Goal: Information Seeking & Learning: Learn about a topic

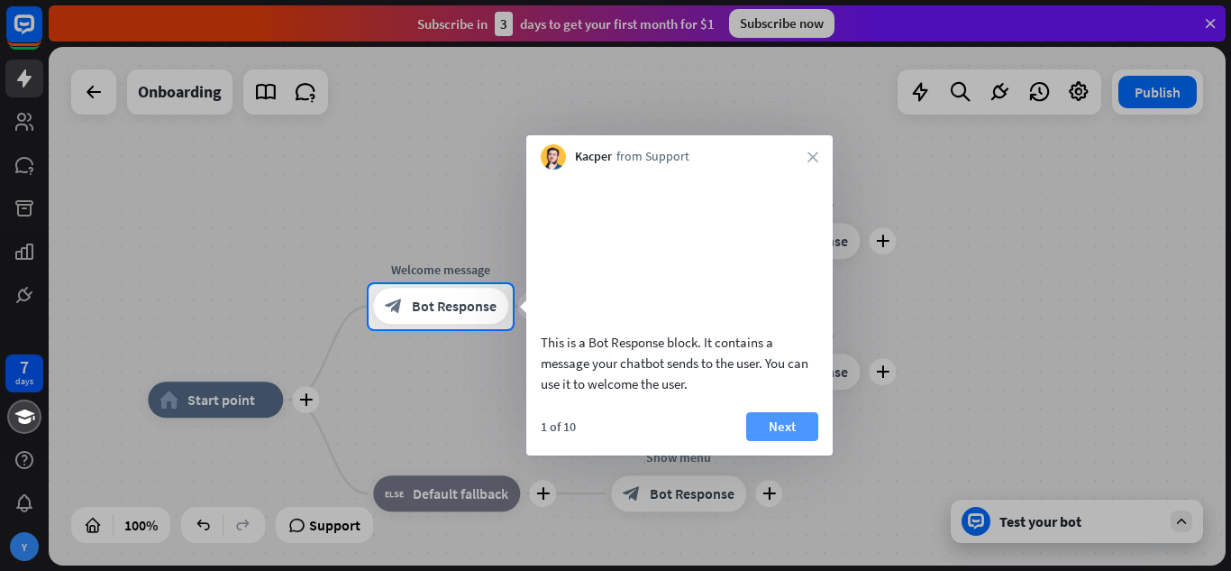
click at [787, 441] on button "Next" at bounding box center [782, 426] width 72 height 29
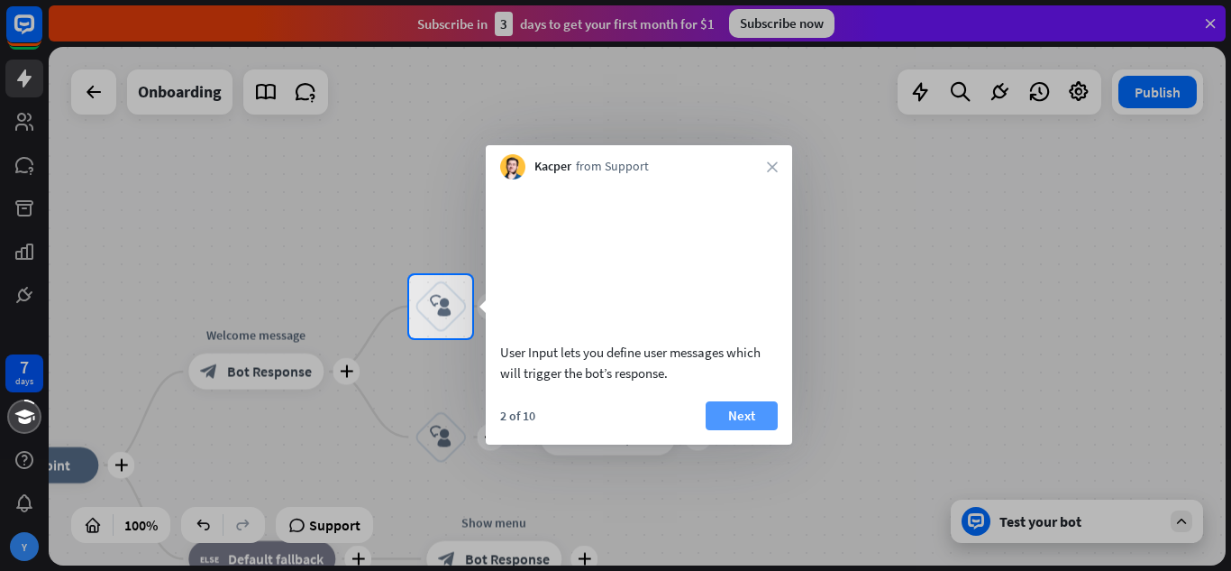
click at [739, 427] on button "Next" at bounding box center [742, 415] width 72 height 29
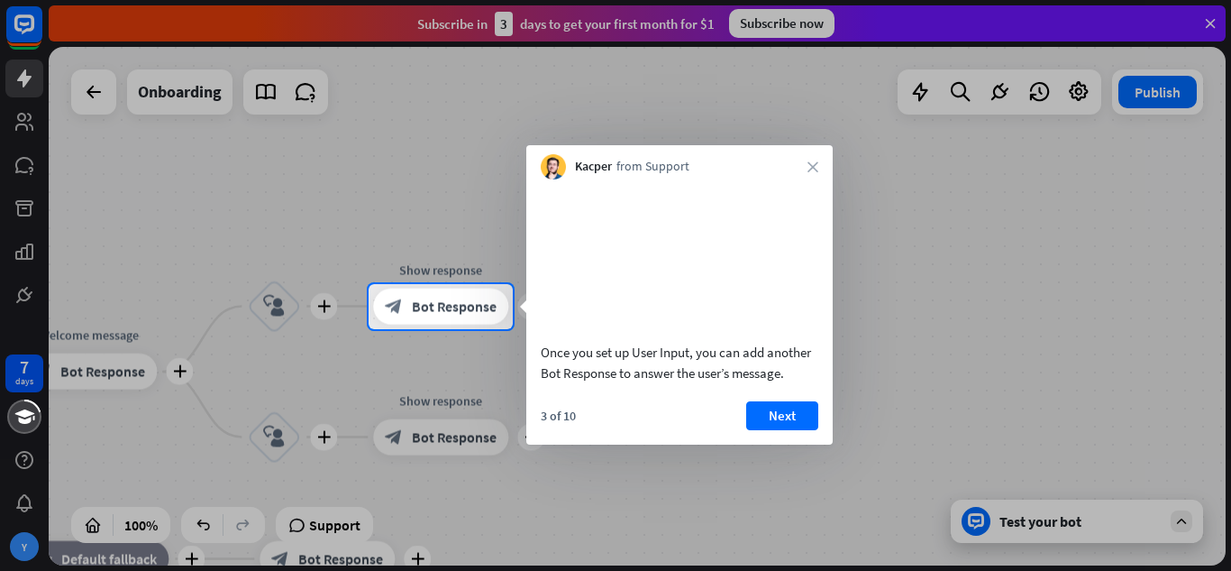
click at [803, 430] on button "Next" at bounding box center [782, 415] width 72 height 29
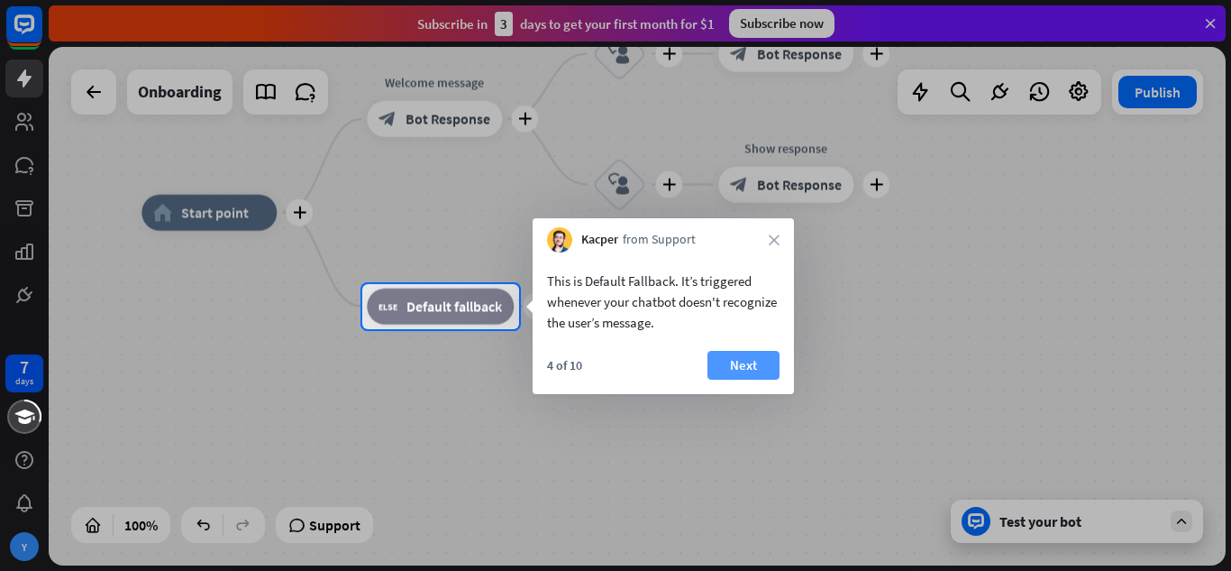
click at [762, 370] on button "Next" at bounding box center [744, 365] width 72 height 29
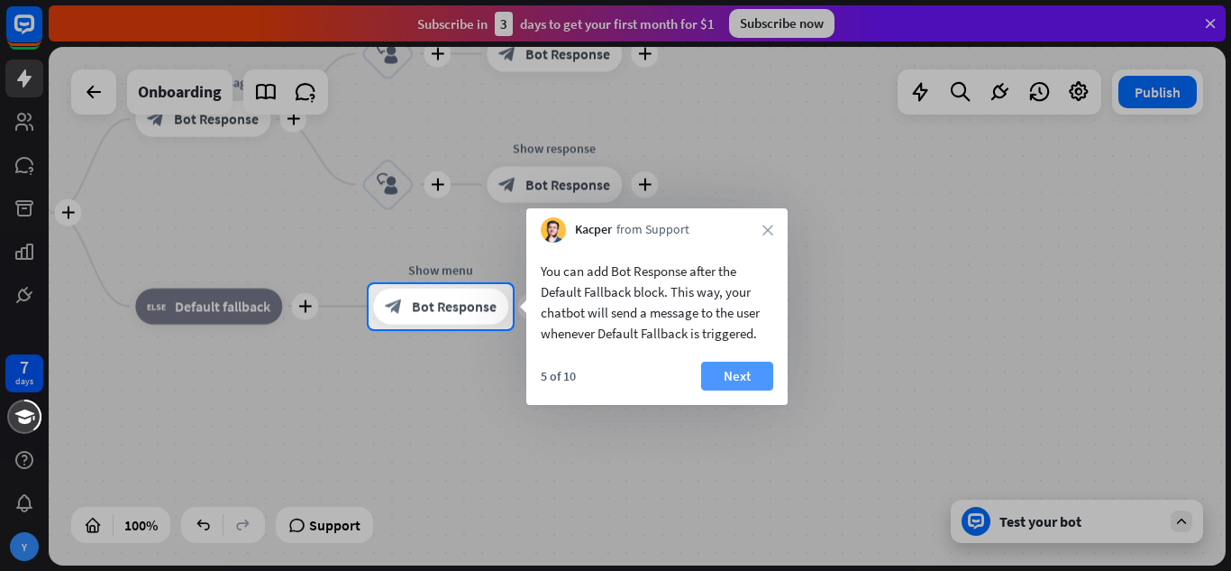
click at [755, 371] on button "Next" at bounding box center [737, 375] width 72 height 29
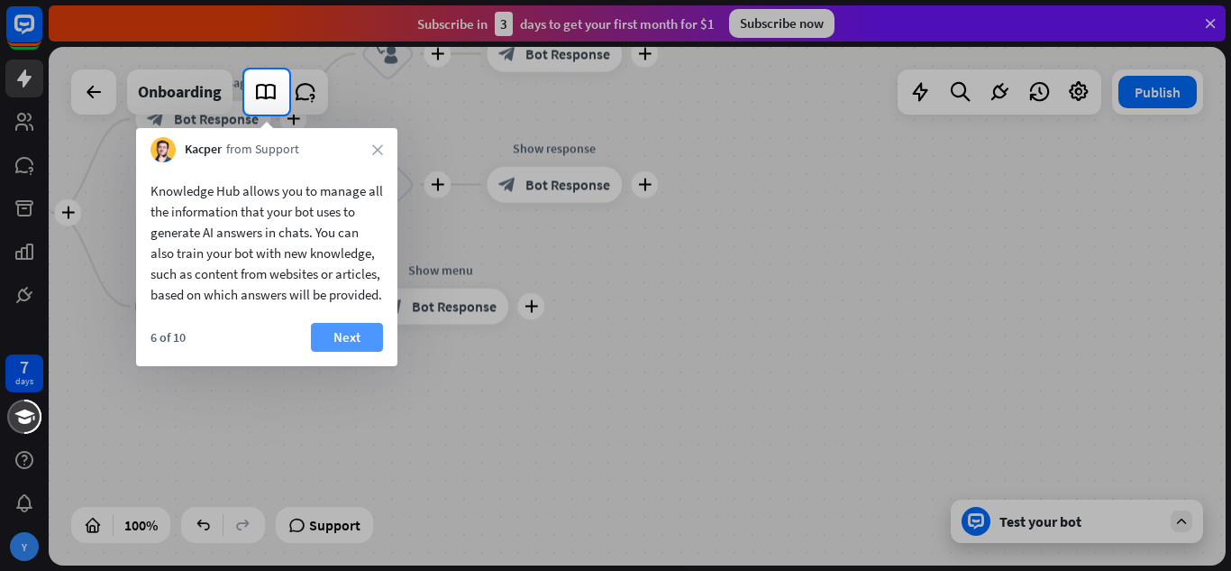
click at [333, 349] on button "Next" at bounding box center [347, 337] width 72 height 29
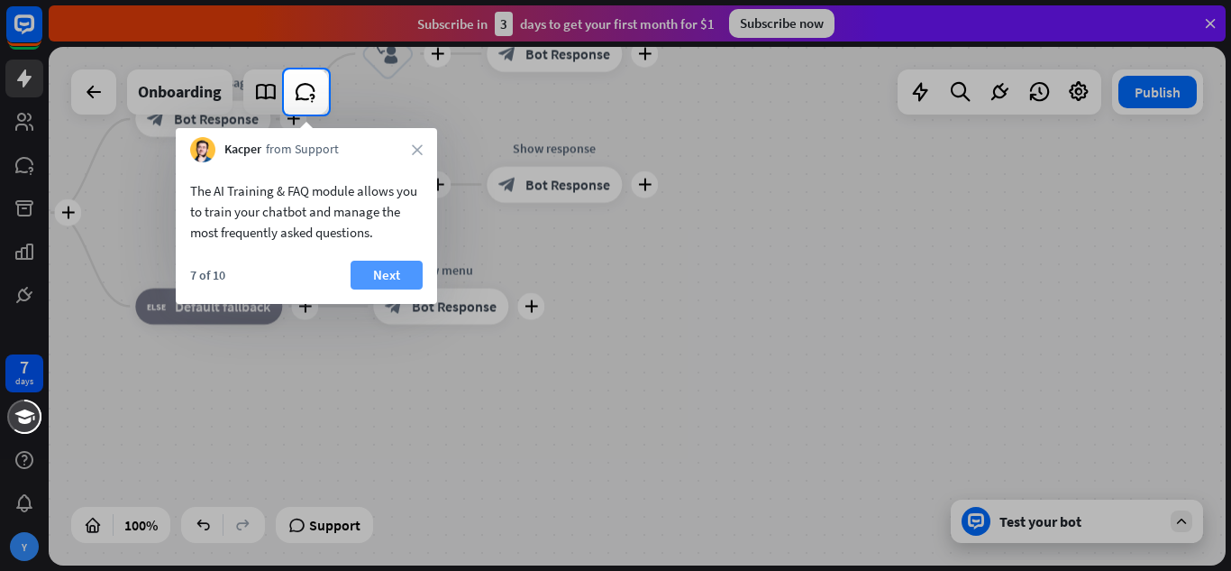
click at [385, 272] on button "Next" at bounding box center [387, 275] width 72 height 29
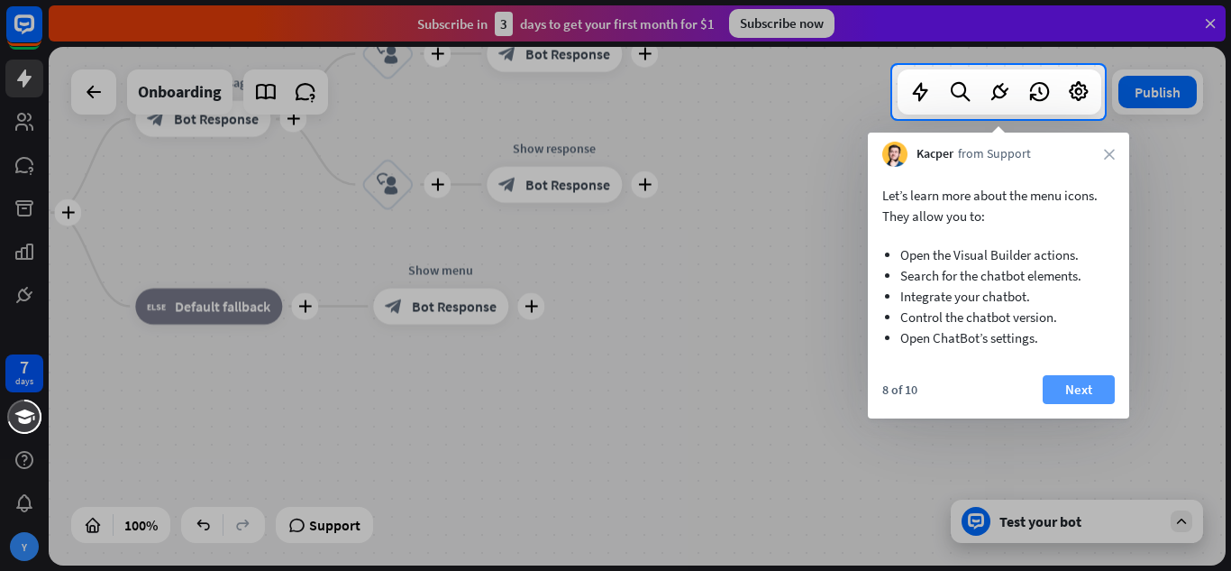
click at [1080, 390] on button "Next" at bounding box center [1079, 389] width 72 height 29
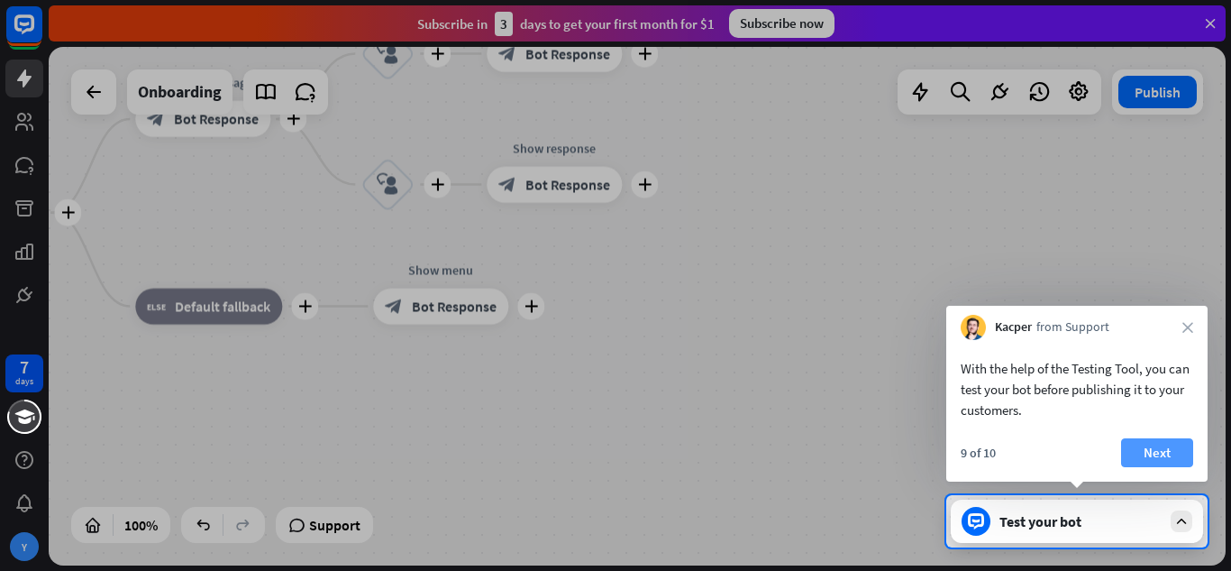
click at [1174, 447] on button "Next" at bounding box center [1157, 452] width 72 height 29
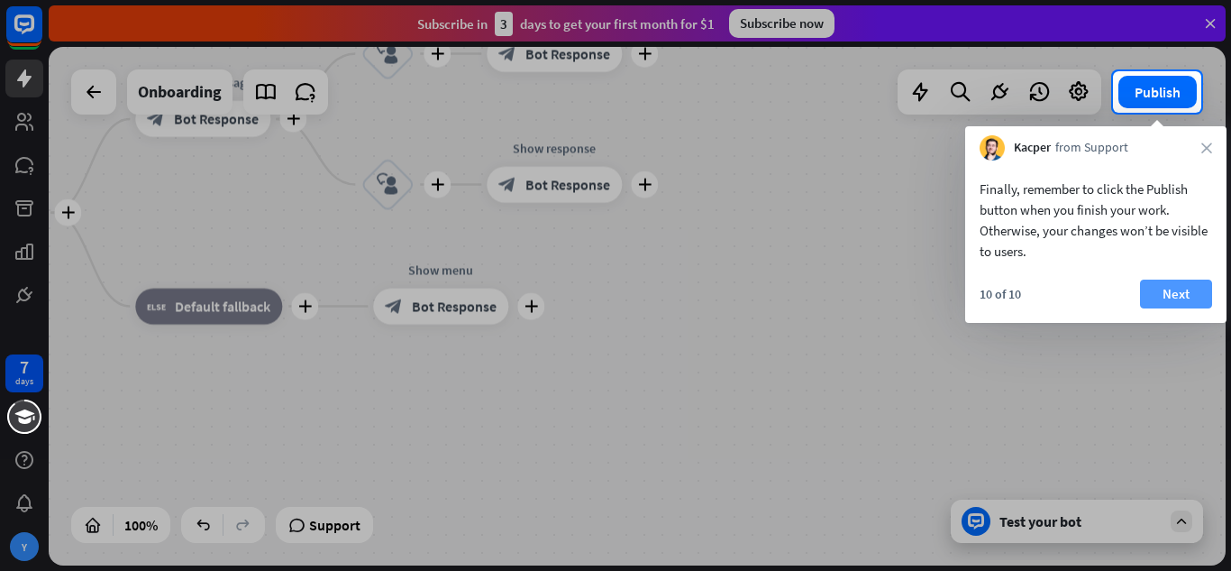
click at [1171, 285] on button "Next" at bounding box center [1176, 293] width 72 height 29
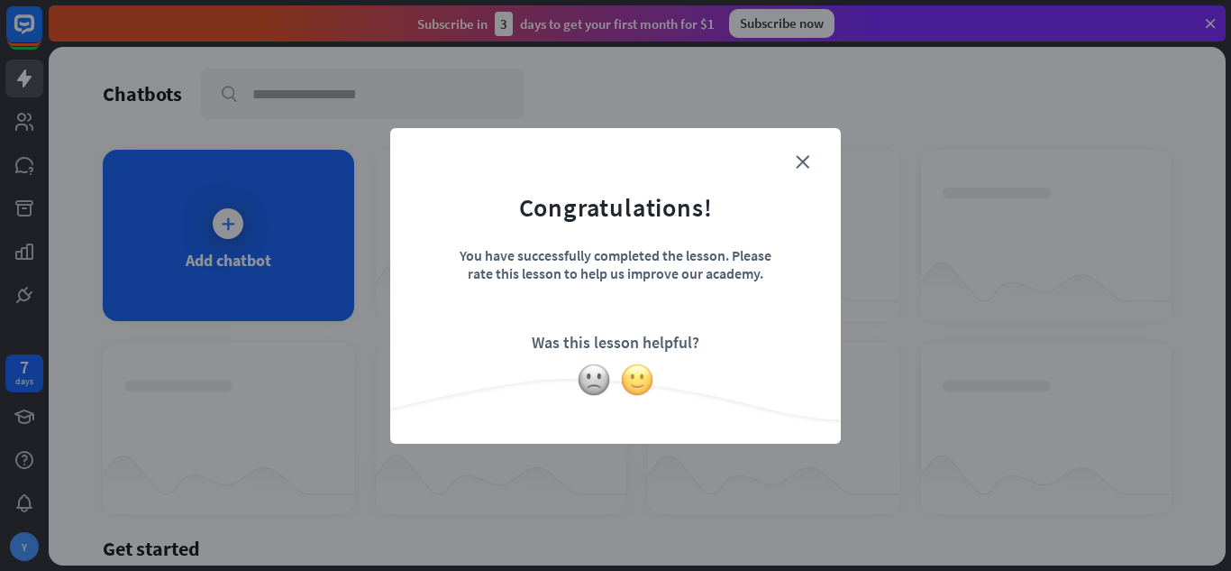
click at [650, 380] on img at bounding box center [637, 379] width 34 height 34
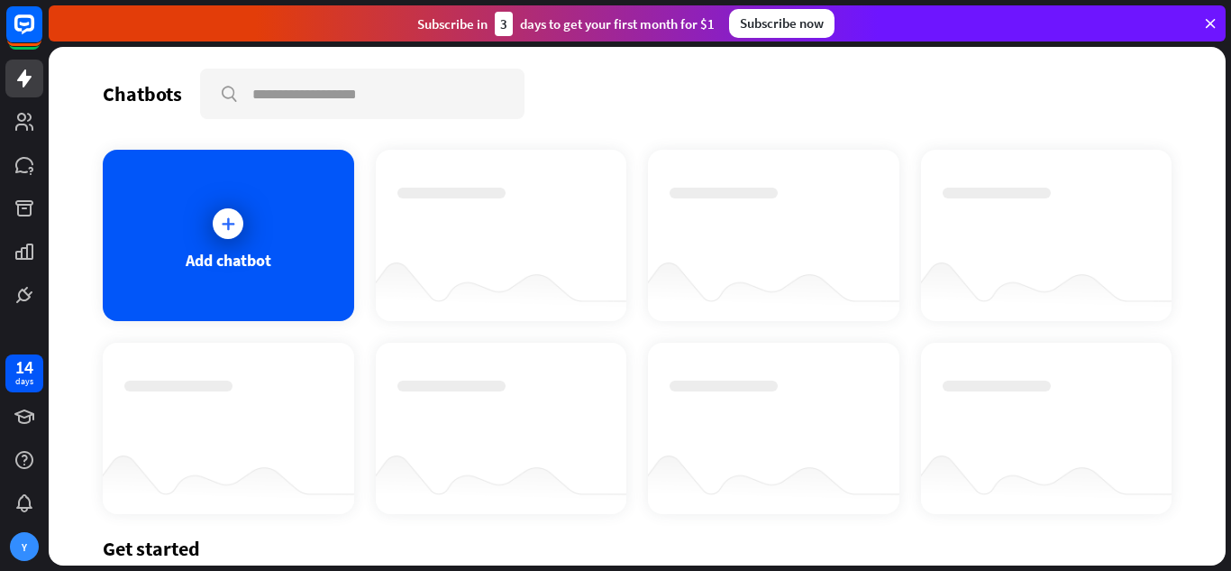
click at [328, 343] on div at bounding box center [229, 428] width 252 height 171
click at [306, 256] on div "Add chatbot" at bounding box center [229, 235] width 252 height 171
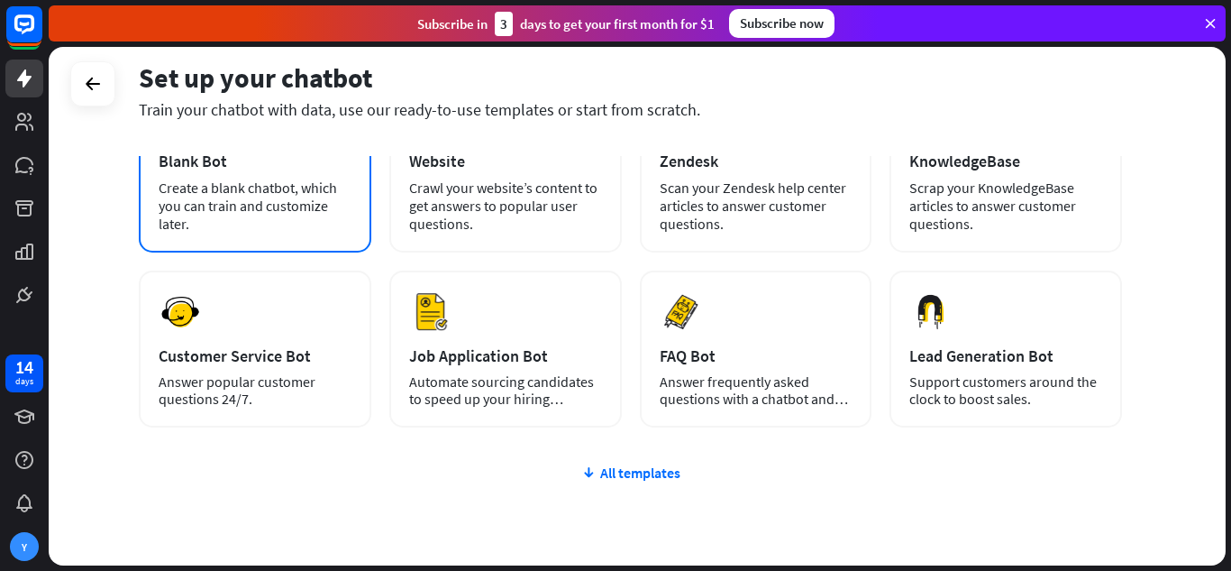
scroll to position [180, 0]
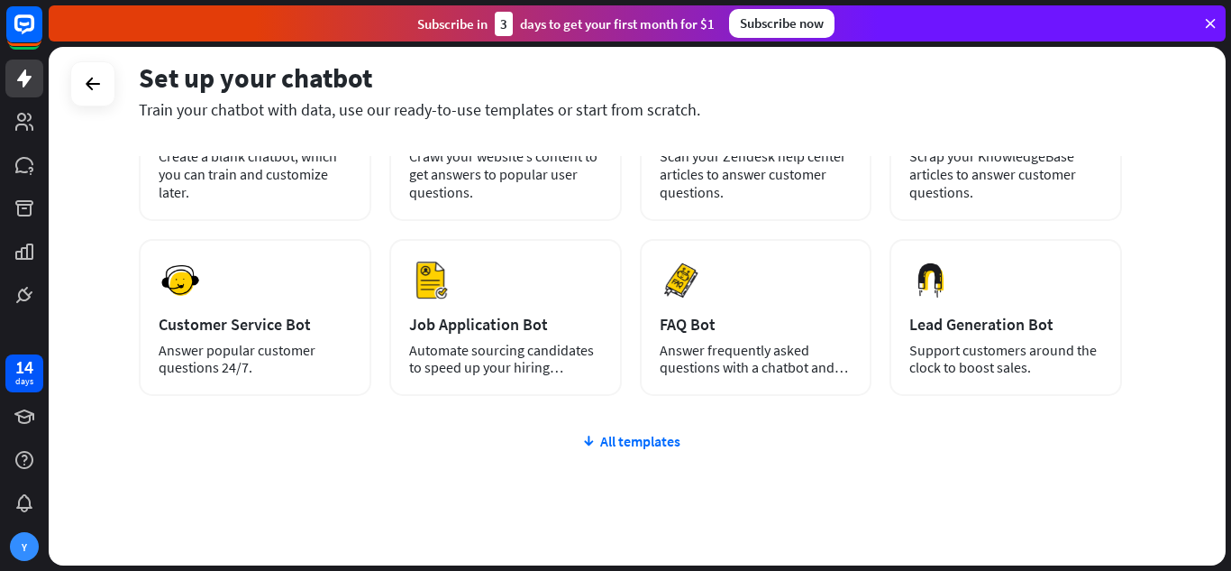
click at [592, 430] on div "plus Blank Bot Create a blank chatbot, which you can train and customize later.…" at bounding box center [630, 334] width 983 height 555
click at [595, 438] on div "All templates" at bounding box center [630, 441] width 983 height 18
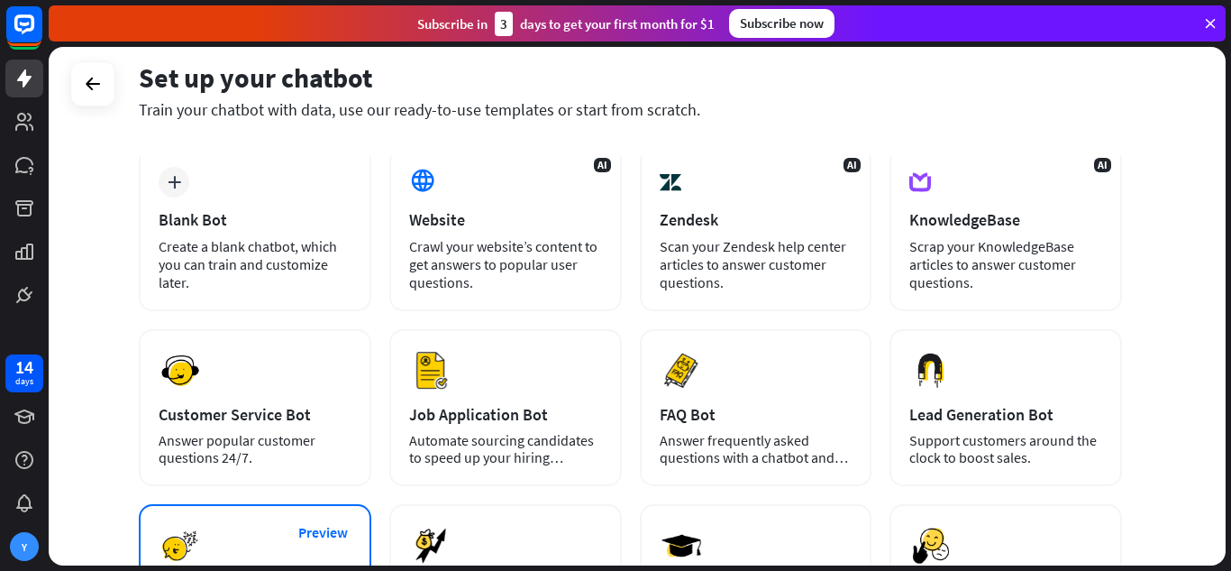
scroll to position [0, 0]
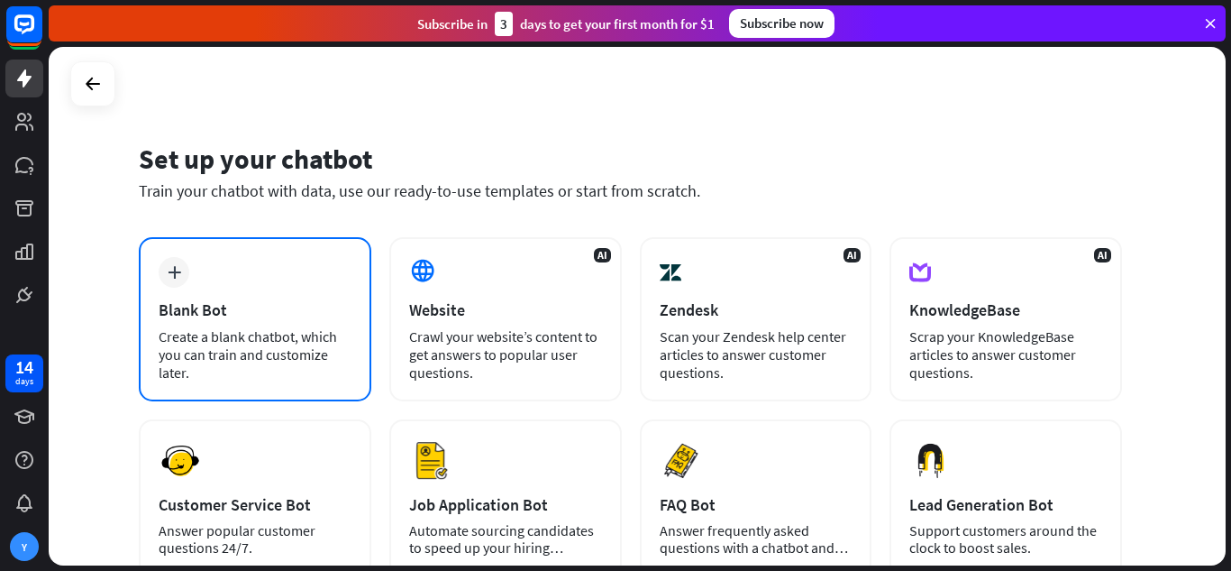
click at [294, 262] on div "plus Blank Bot Create a blank chatbot, which you can train and customize later." at bounding box center [255, 319] width 233 height 164
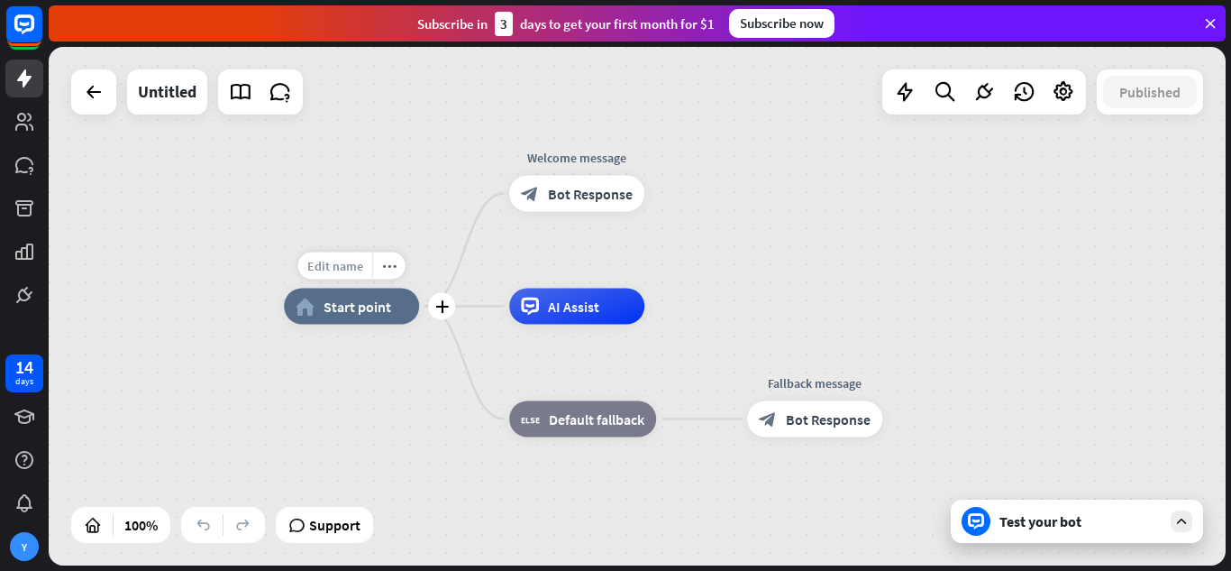
click at [340, 267] on span "Edit name" at bounding box center [335, 266] width 56 height 16
click at [328, 361] on div "home_2 Start point Welcome message block_bot_response Bot Response AI Assist bl…" at bounding box center [872, 565] width 1177 height 518
click at [364, 277] on div "Edit name" at bounding box center [336, 265] width 74 height 27
type input "**********"
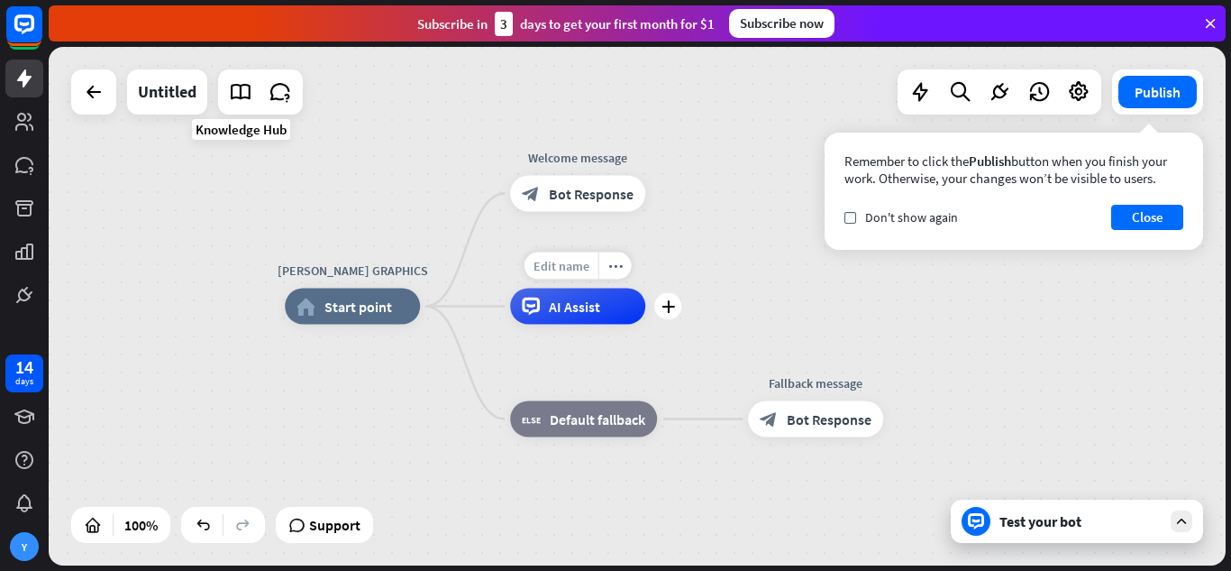
click at [576, 266] on span "Edit name" at bounding box center [562, 266] width 56 height 16
type input "**********"
click at [930, 205] on div "check Don't show again Close" at bounding box center [1014, 217] width 339 height 25
click at [939, 218] on span "Don't show again" at bounding box center [911, 217] width 93 height 16
click at [1155, 216] on button "Close" at bounding box center [1147, 217] width 72 height 25
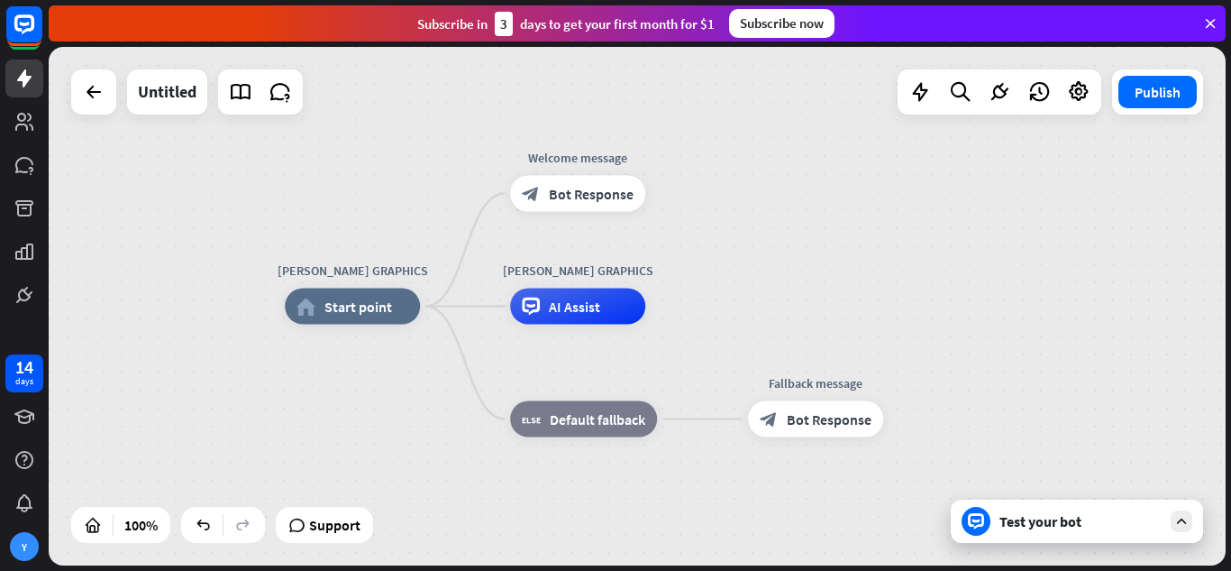
click at [1055, 515] on div "Test your bot" at bounding box center [1081, 521] width 162 height 18
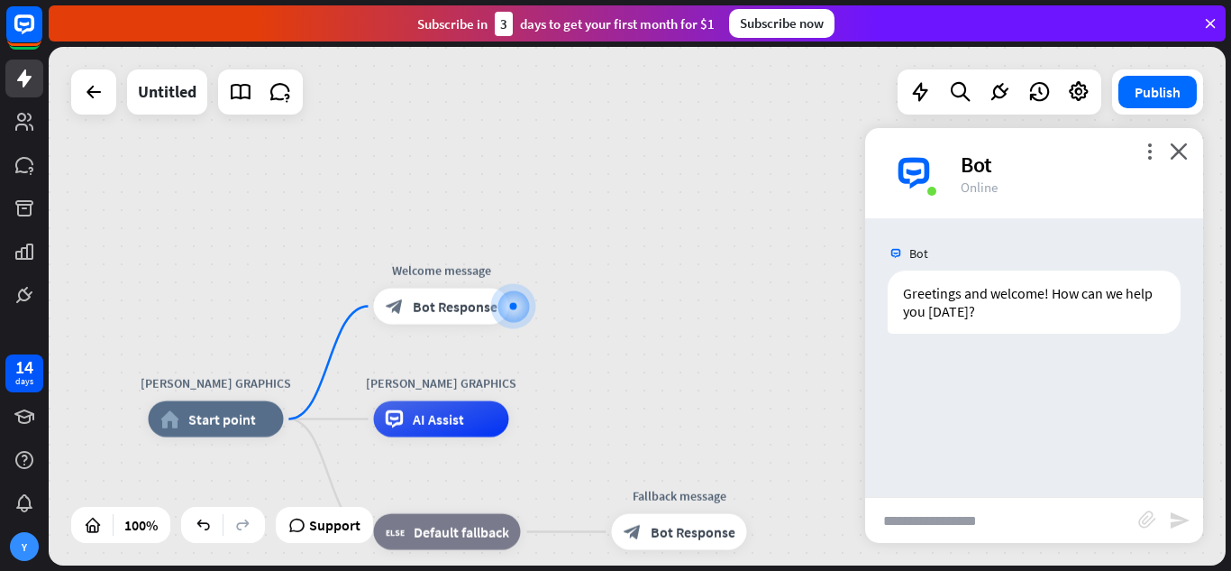
click at [933, 516] on input "text" at bounding box center [1001, 520] width 273 height 45
type input "**"
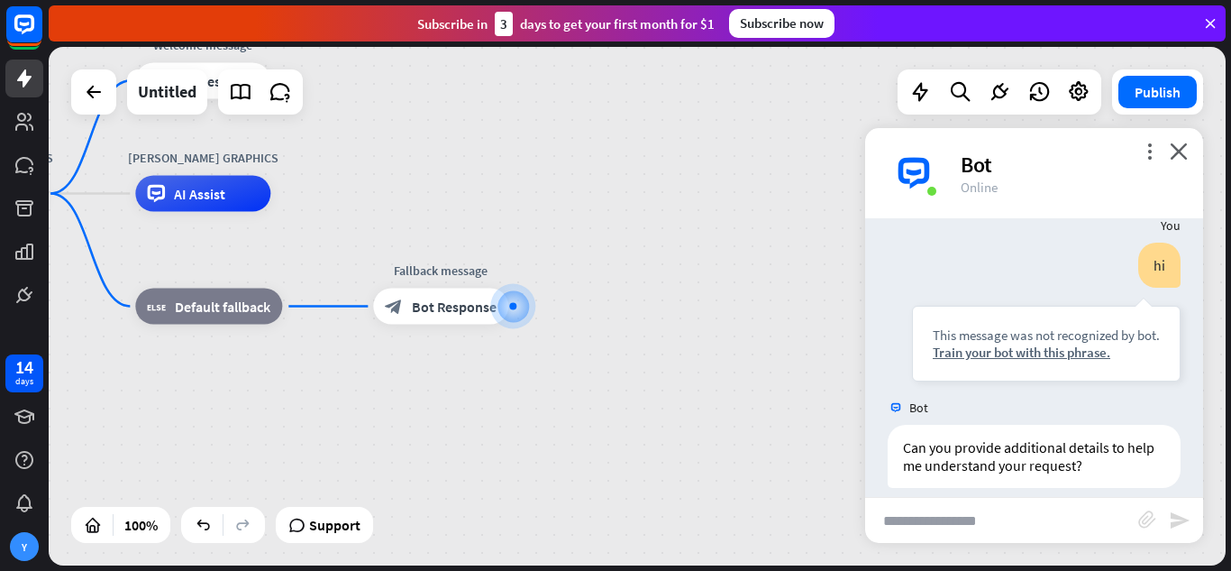
scroll to position [152, 0]
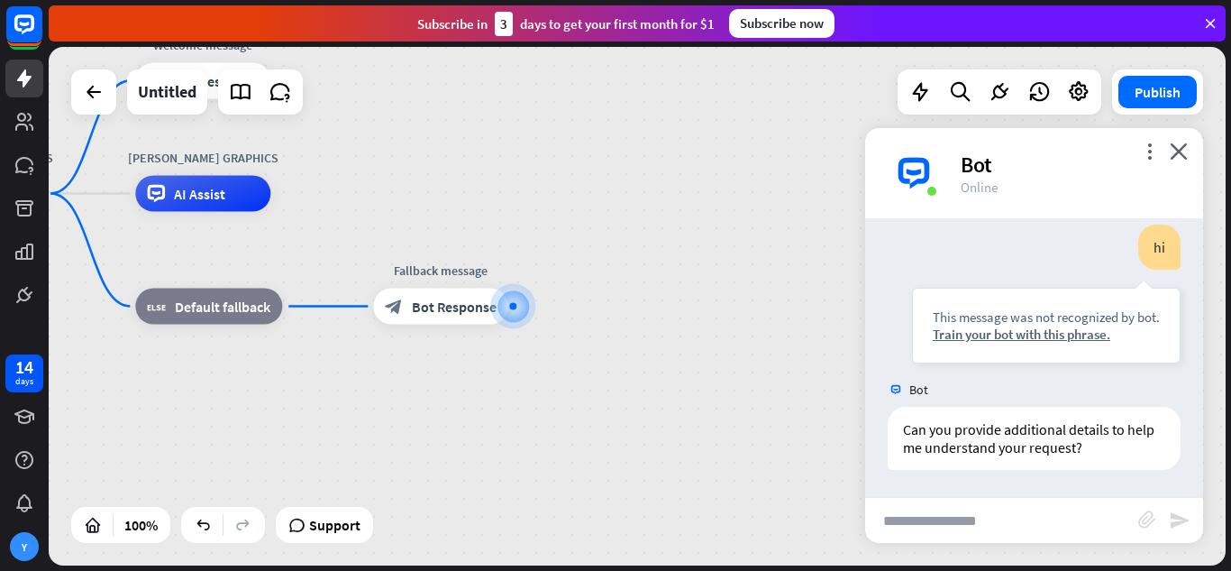
click at [978, 513] on input "text" at bounding box center [1001, 520] width 273 height 45
type input "**"
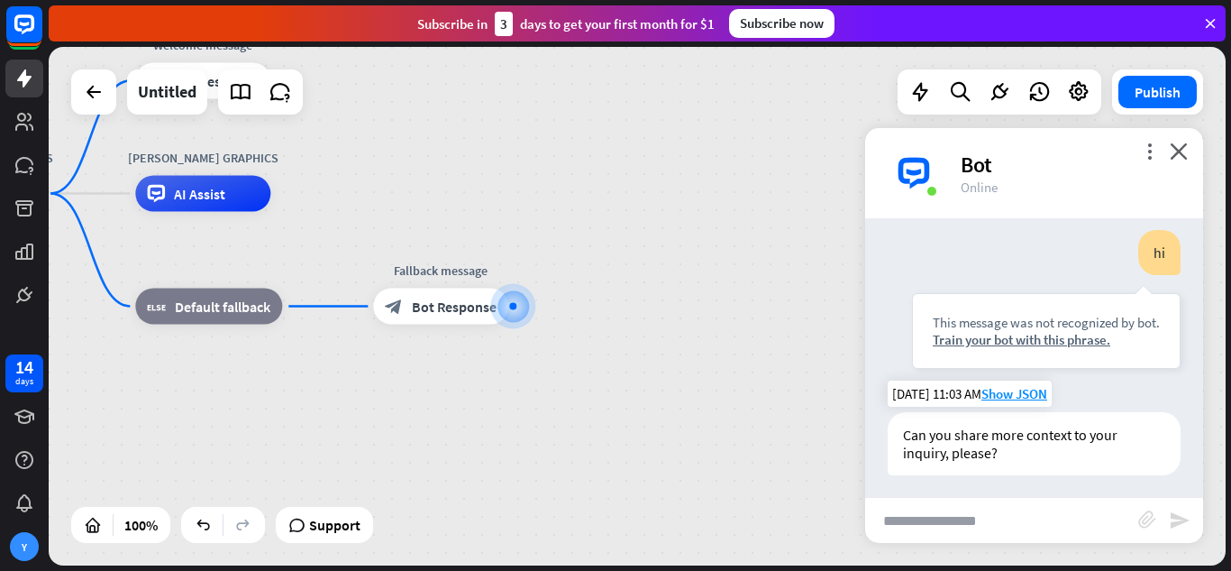
scroll to position [441, 0]
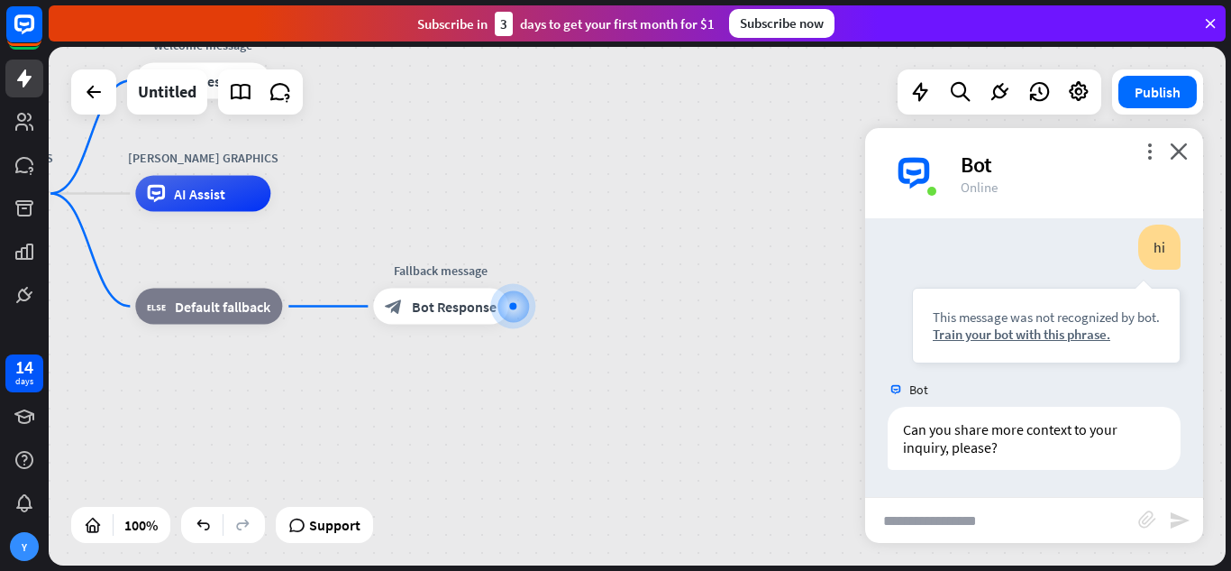
click at [1189, 151] on div "more_vert close Bot Online" at bounding box center [1034, 173] width 338 height 90
click at [1181, 154] on icon "close" at bounding box center [1179, 150] width 18 height 17
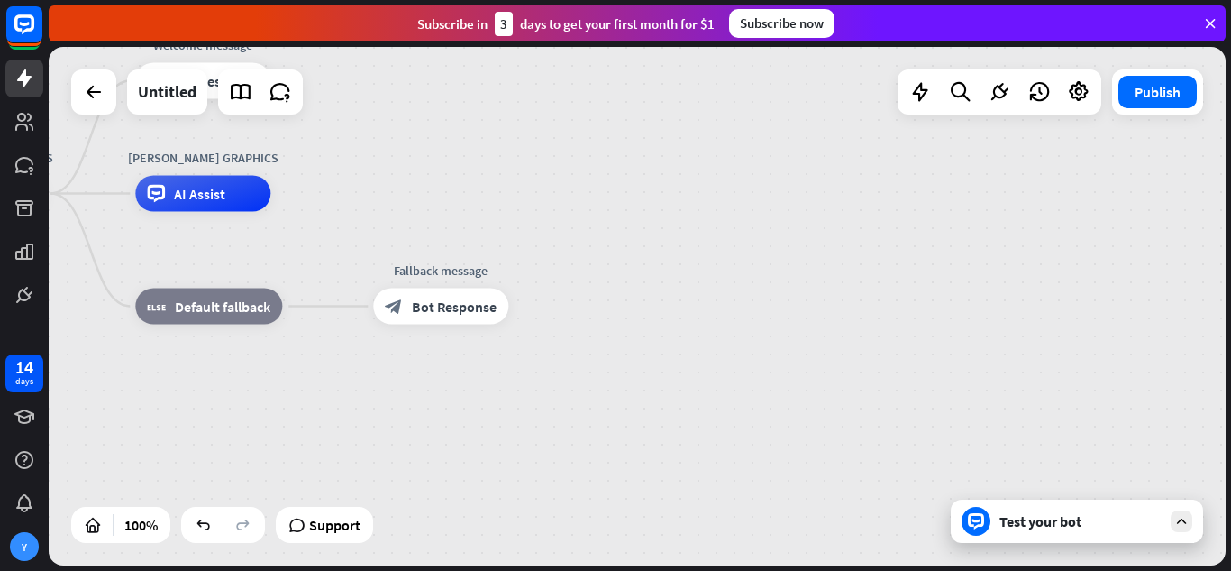
click at [1058, 517] on div "Test your bot" at bounding box center [1081, 521] width 162 height 18
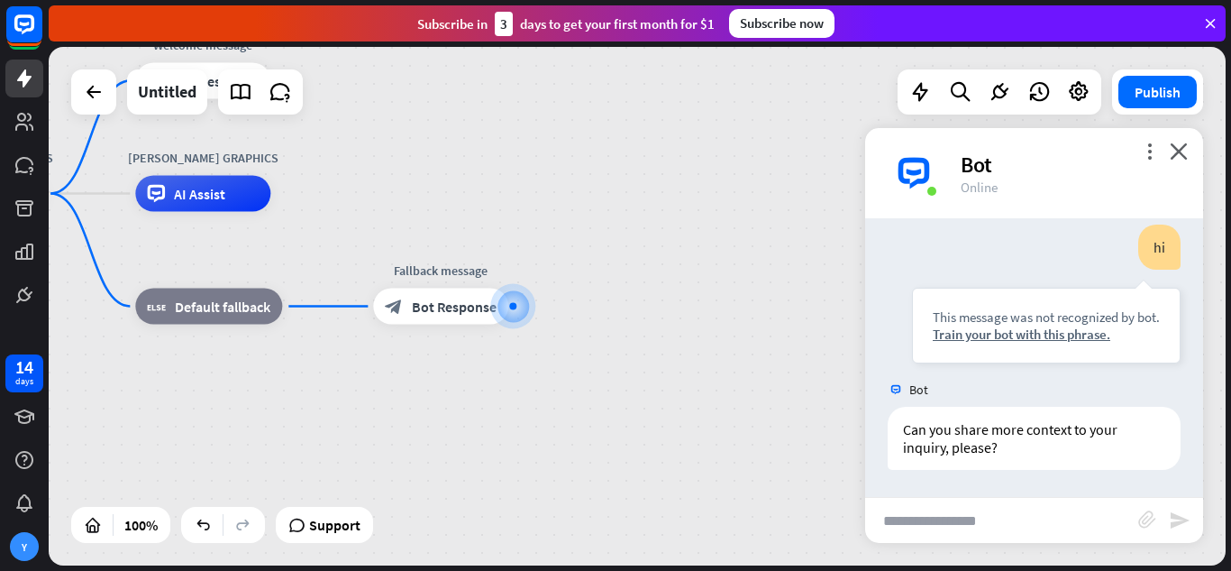
click at [1147, 119] on div "[PERSON_NAME] GRAPHICS home_2 Start point Welcome message block_bot_response Bo…" at bounding box center [637, 306] width 1177 height 518
click at [1159, 146] on div "more_vert close Bot Online" at bounding box center [1034, 173] width 338 height 90
click at [1152, 149] on icon "more_vert" at bounding box center [1149, 150] width 17 height 17
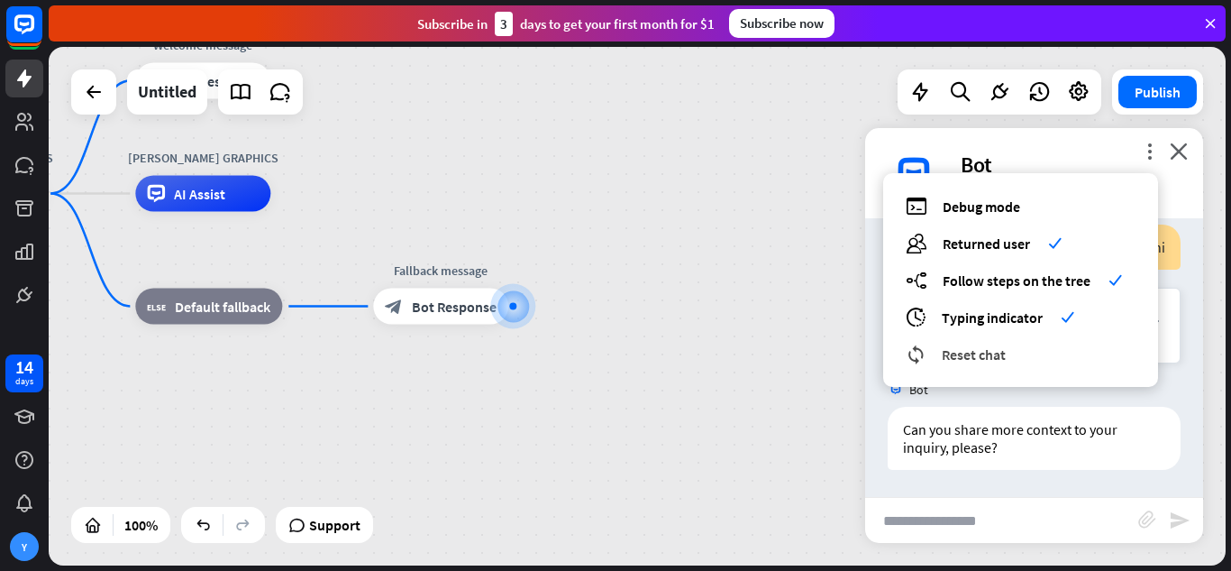
click at [1011, 345] on div "reset_chat Reset chat" at bounding box center [1021, 353] width 230 height 21
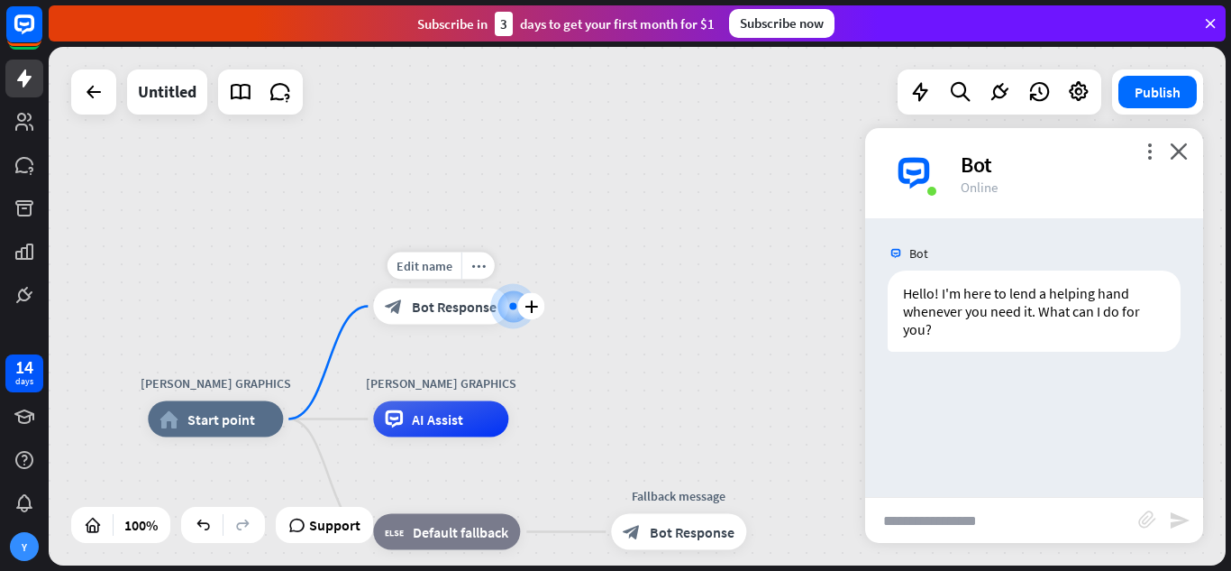
click at [513, 306] on div at bounding box center [513, 306] width 0 height 0
click at [480, 306] on span "Bot Response" at bounding box center [454, 306] width 85 height 18
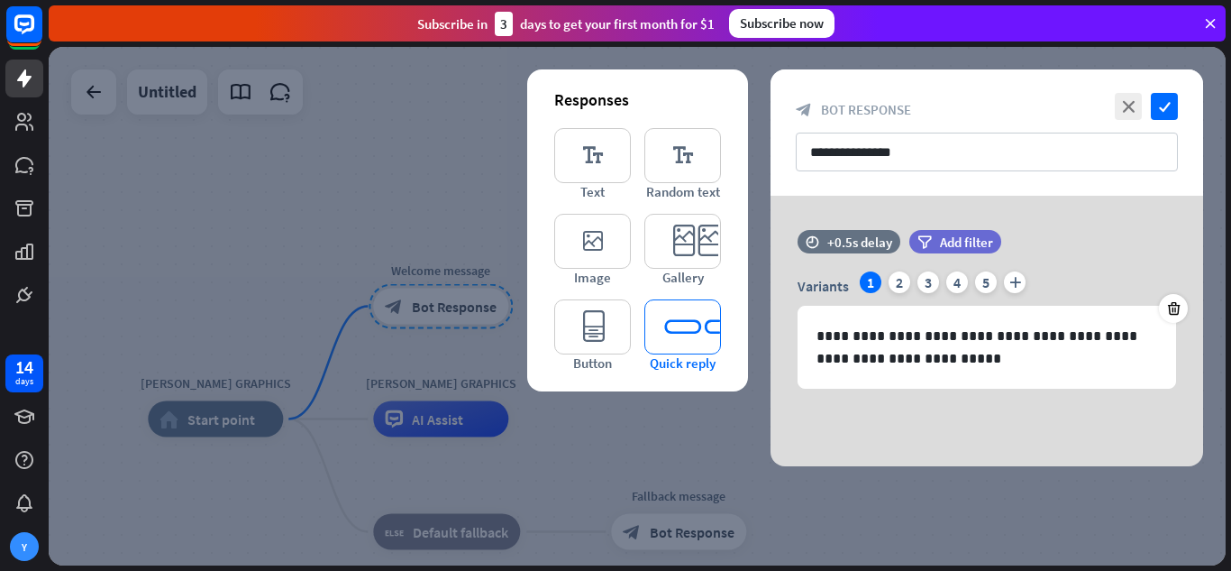
click at [676, 325] on icon "editor_quick_replies" at bounding box center [683, 326] width 77 height 55
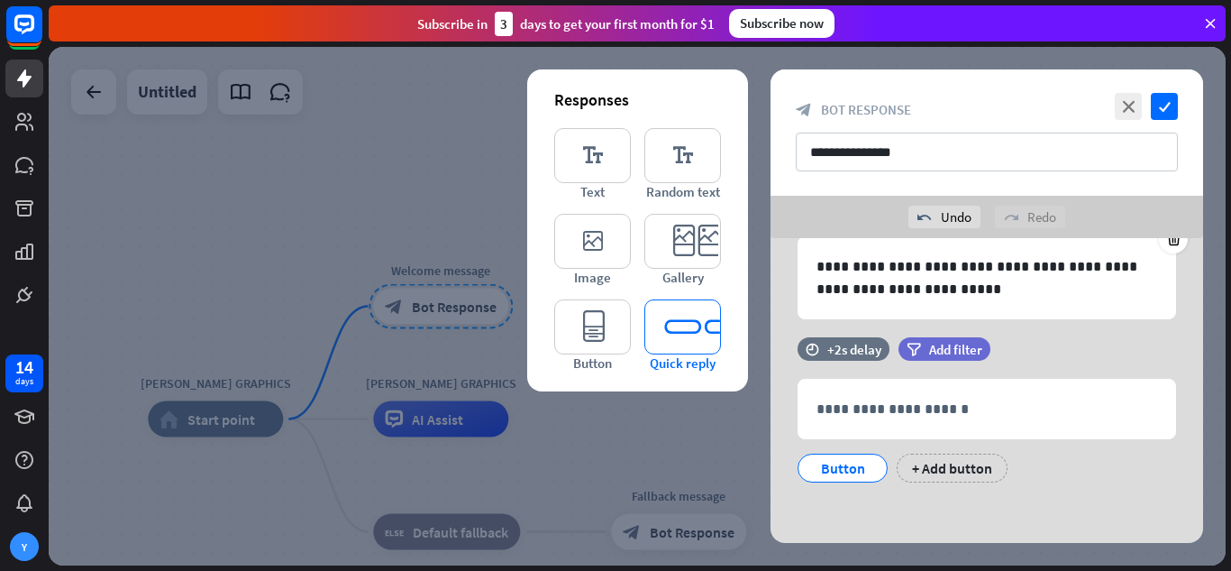
scroll to position [114, 0]
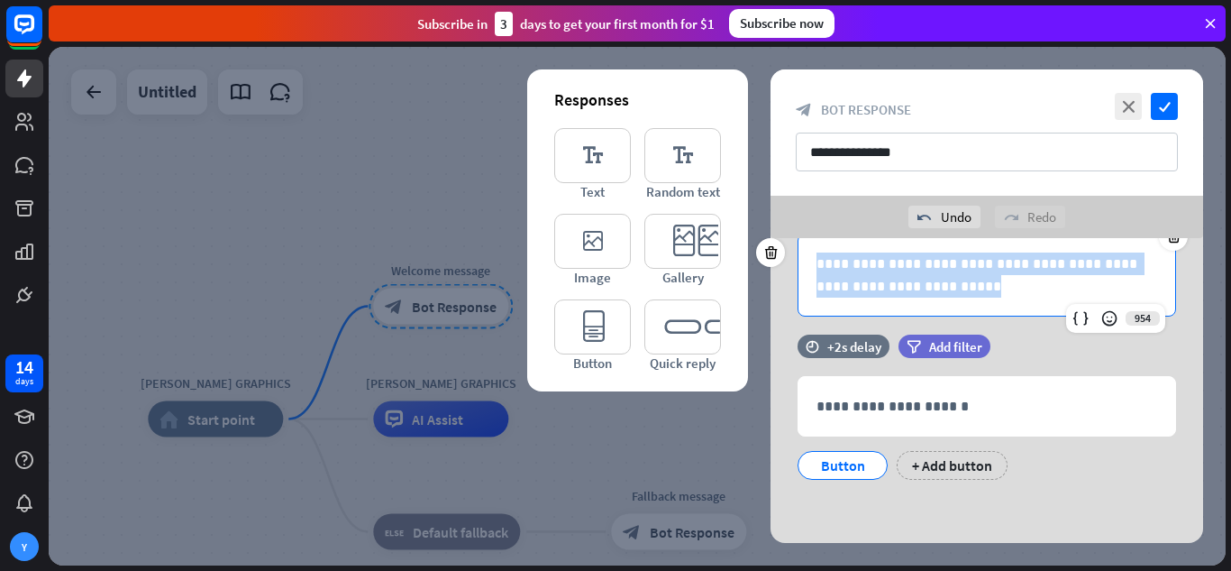
drag, startPoint x: 952, startPoint y: 287, endPoint x: 793, endPoint y: 256, distance: 161.6
click at [793, 256] on div "**********" at bounding box center [987, 257] width 433 height 117
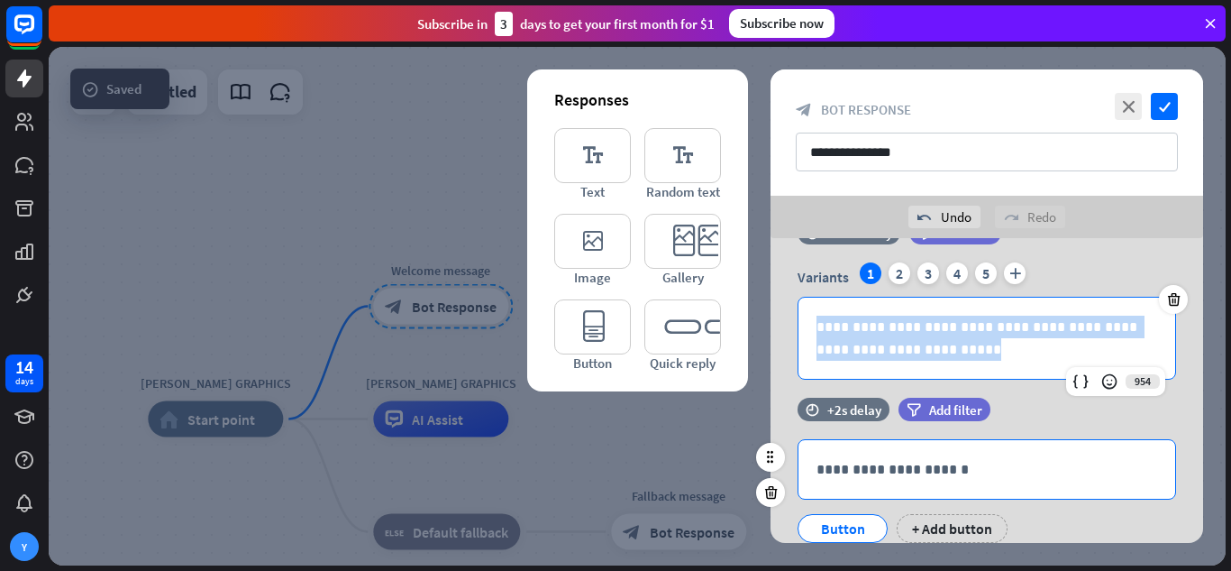
scroll to position [24, 0]
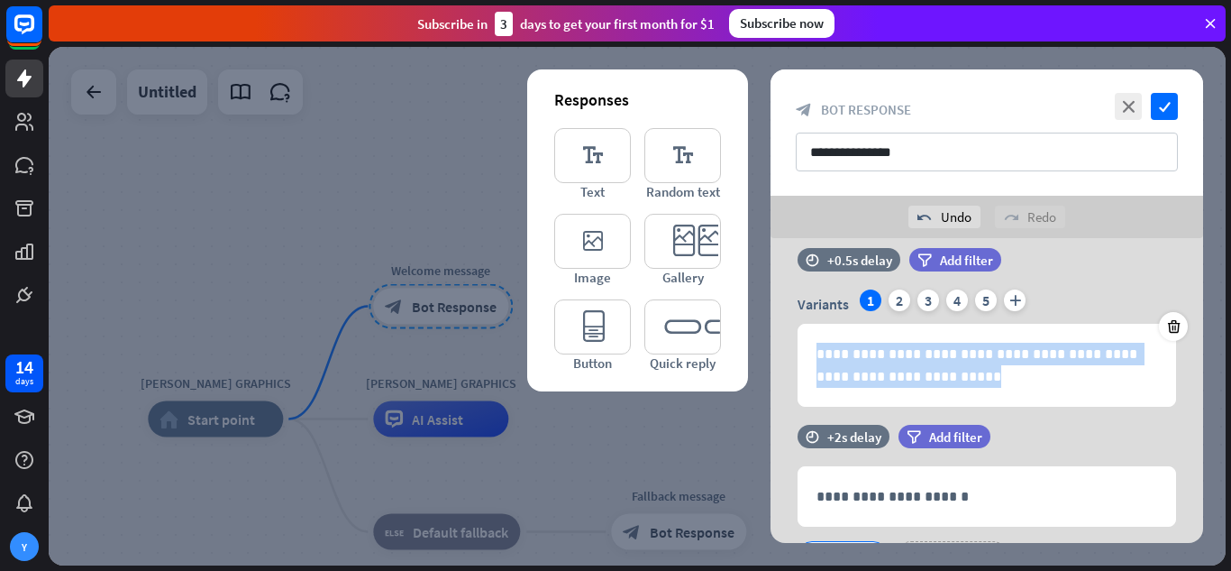
click at [734, 420] on div at bounding box center [637, 306] width 1177 height 518
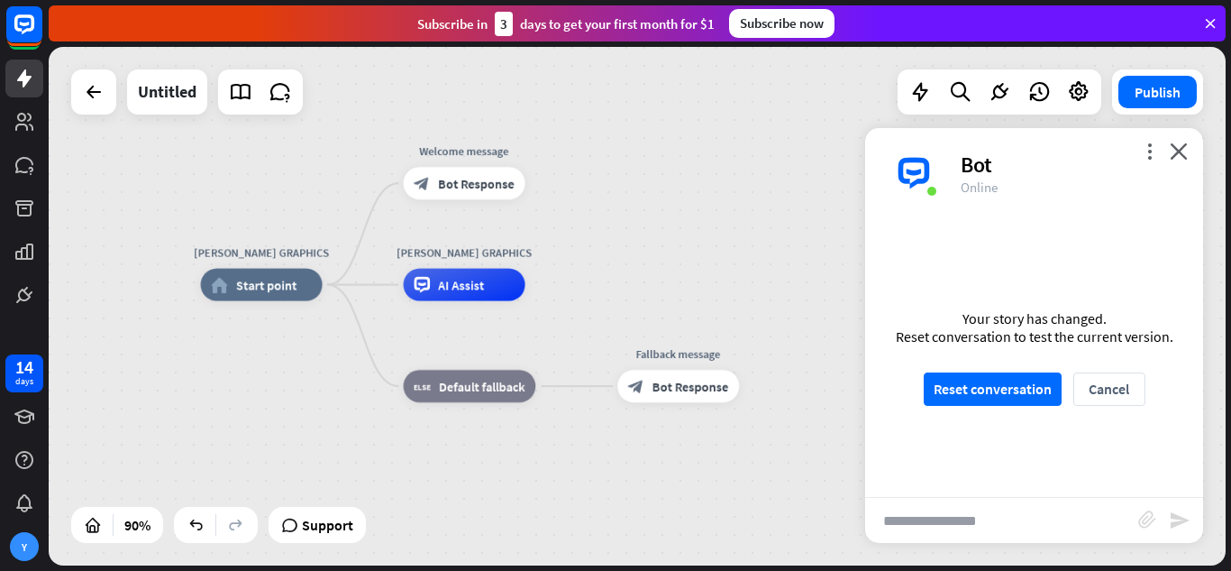
drag, startPoint x: 698, startPoint y: 391, endPoint x: 692, endPoint y: 261, distance: 129.9
click at [697, 261] on div "[PERSON_NAME] GRAPHICS home_2 Start point Welcome message block_bot_response Bo…" at bounding box center [637, 306] width 1177 height 518
click at [505, 386] on span "Default fallback" at bounding box center [481, 386] width 86 height 16
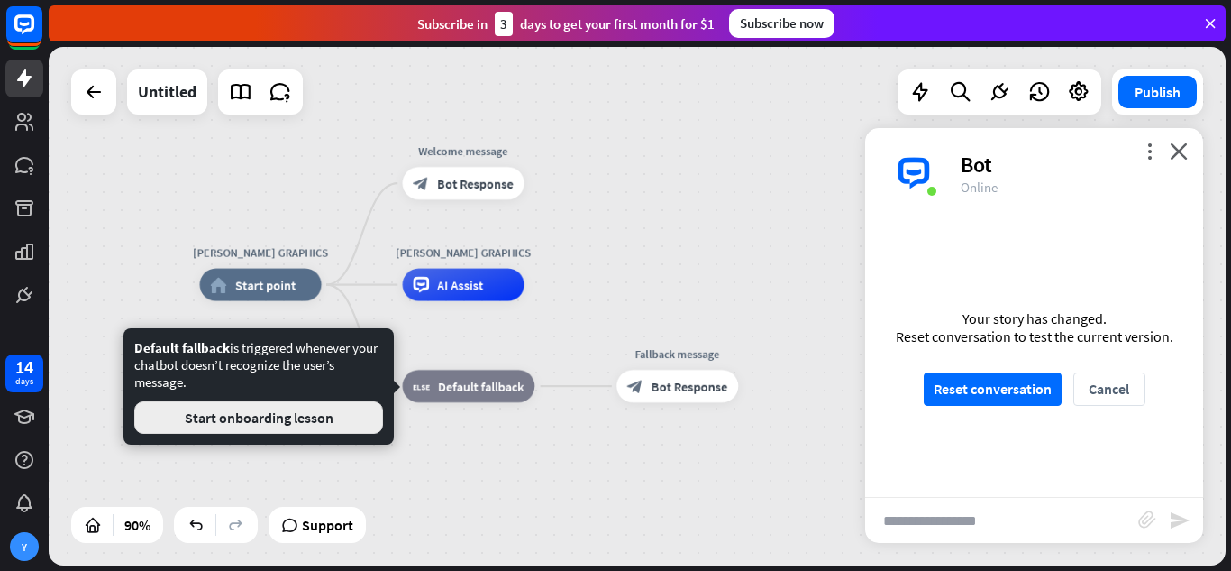
click at [347, 406] on button "Start onboarding lesson" at bounding box center [258, 417] width 249 height 32
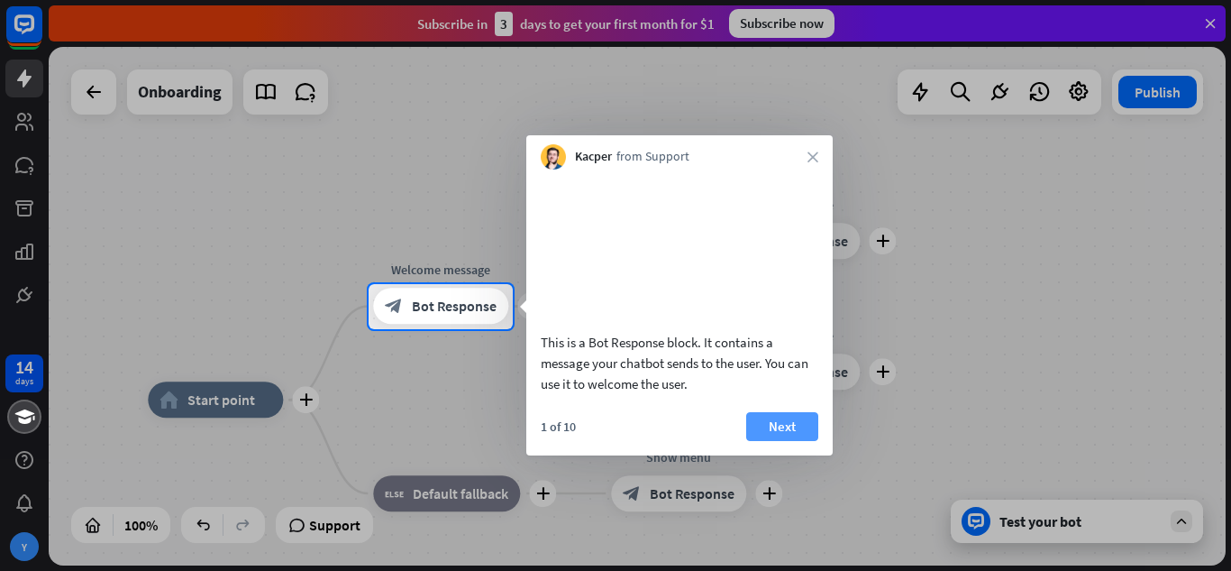
click at [777, 440] on button "Next" at bounding box center [782, 426] width 72 height 29
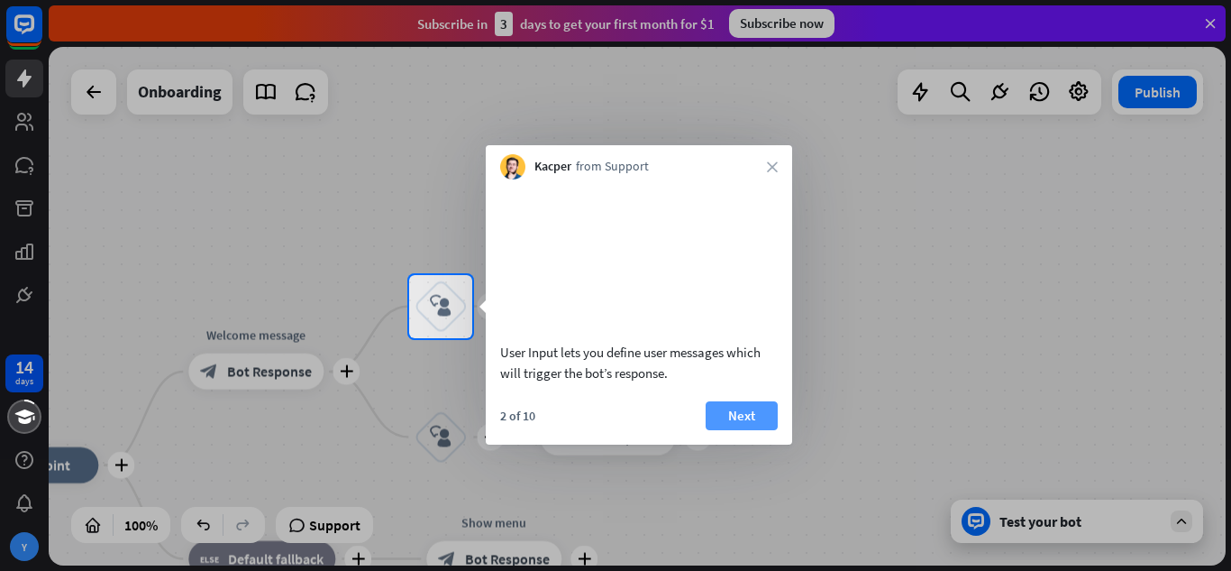
click at [730, 430] on button "Next" at bounding box center [742, 415] width 72 height 29
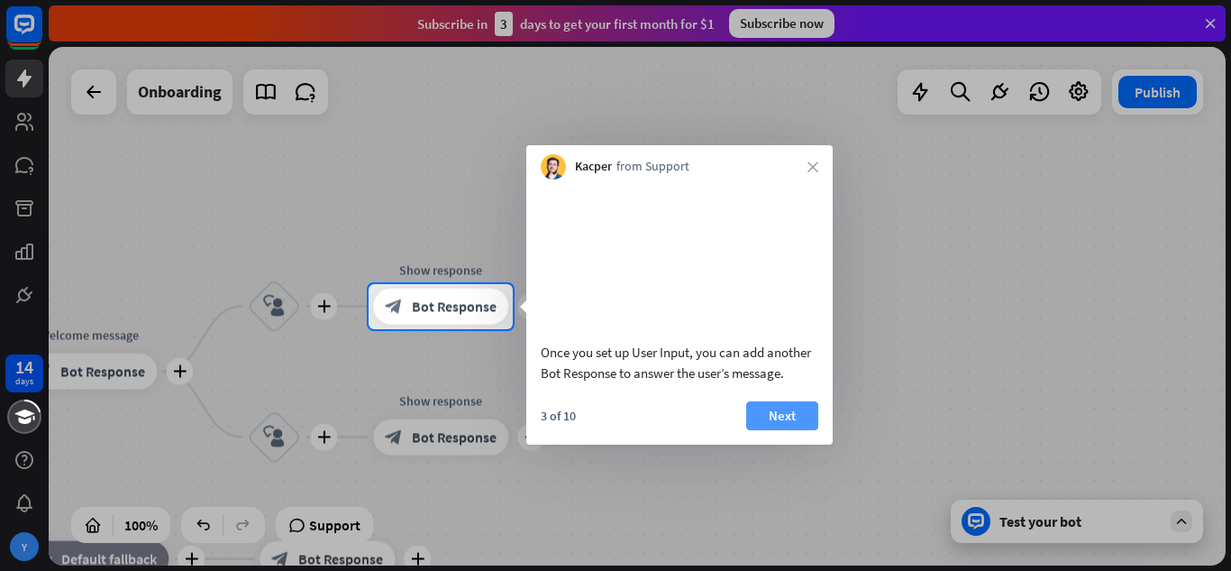
click at [761, 430] on button "Next" at bounding box center [782, 415] width 72 height 29
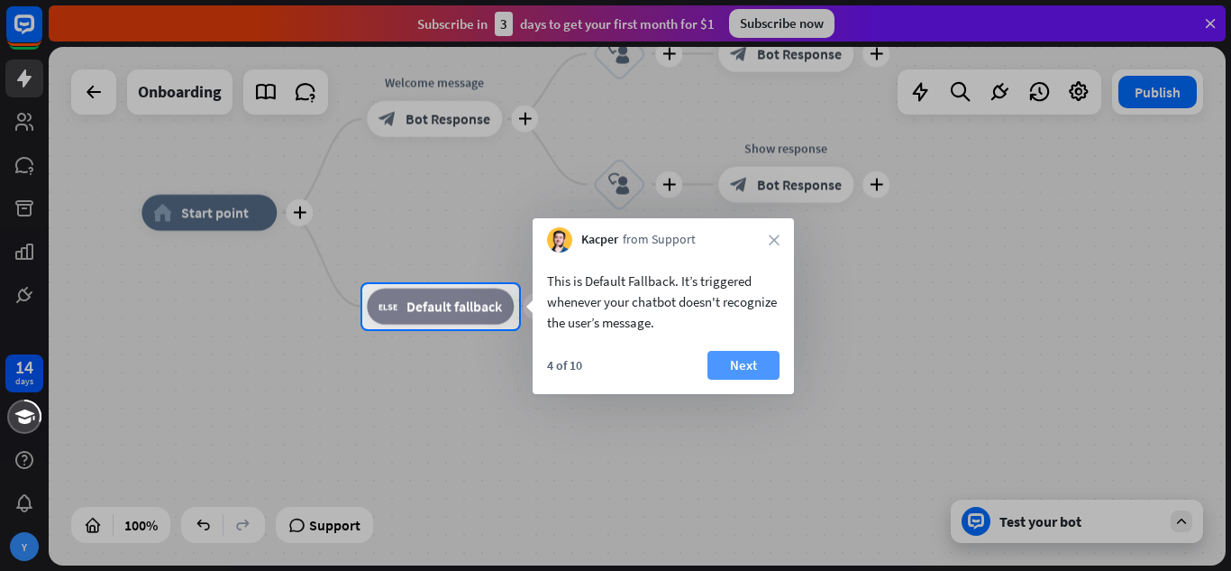
click at [726, 366] on button "Next" at bounding box center [744, 365] width 72 height 29
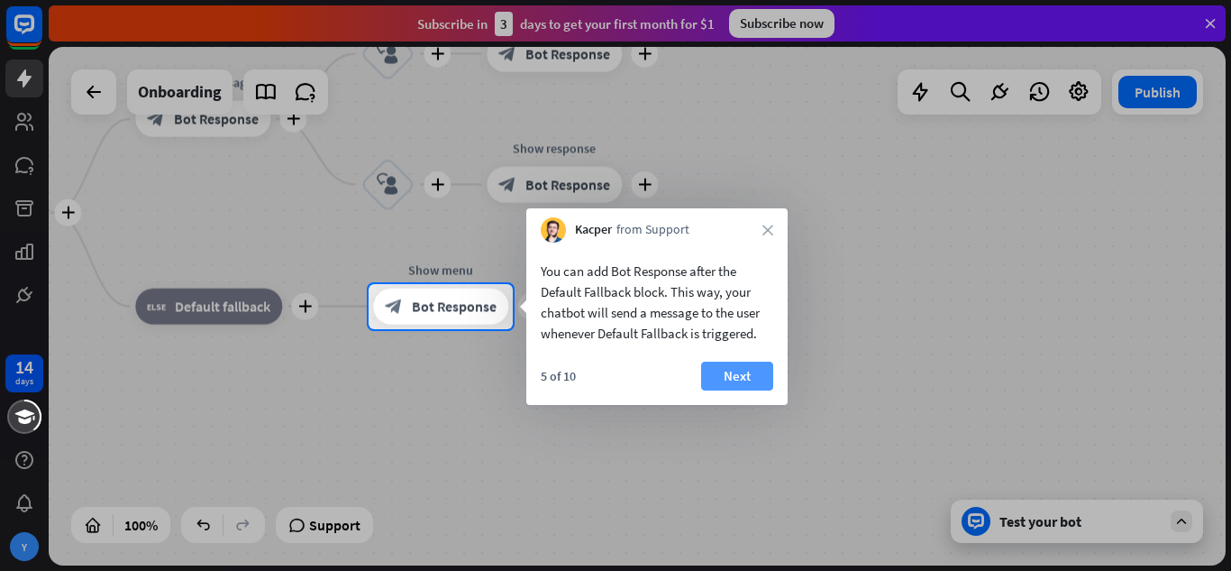
click at [720, 366] on button "Next" at bounding box center [737, 375] width 72 height 29
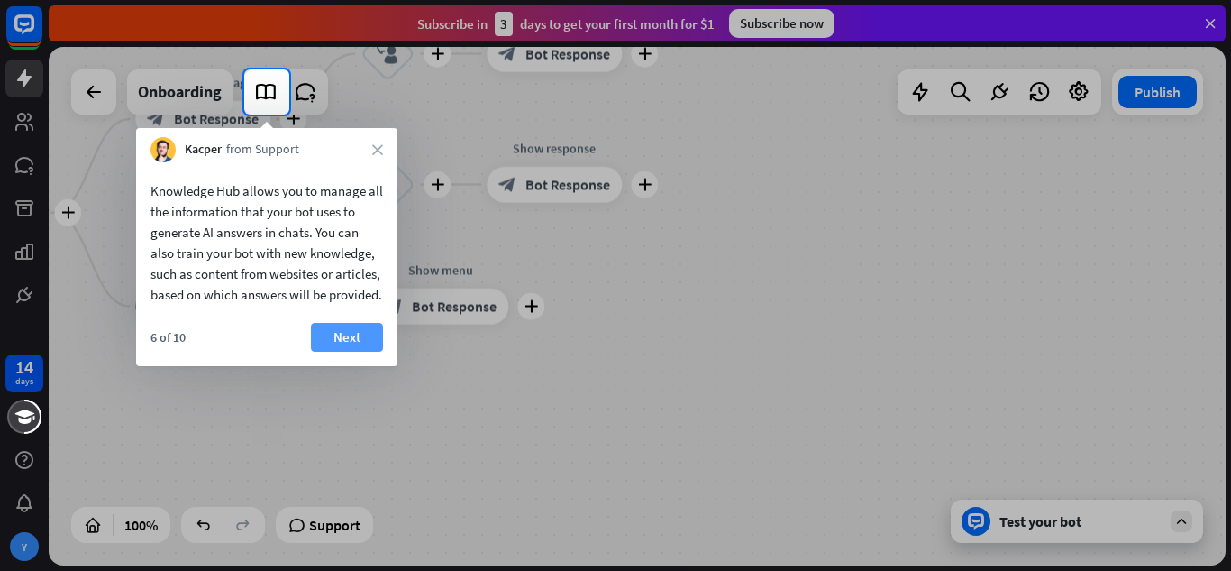
click at [369, 349] on button "Next" at bounding box center [347, 337] width 72 height 29
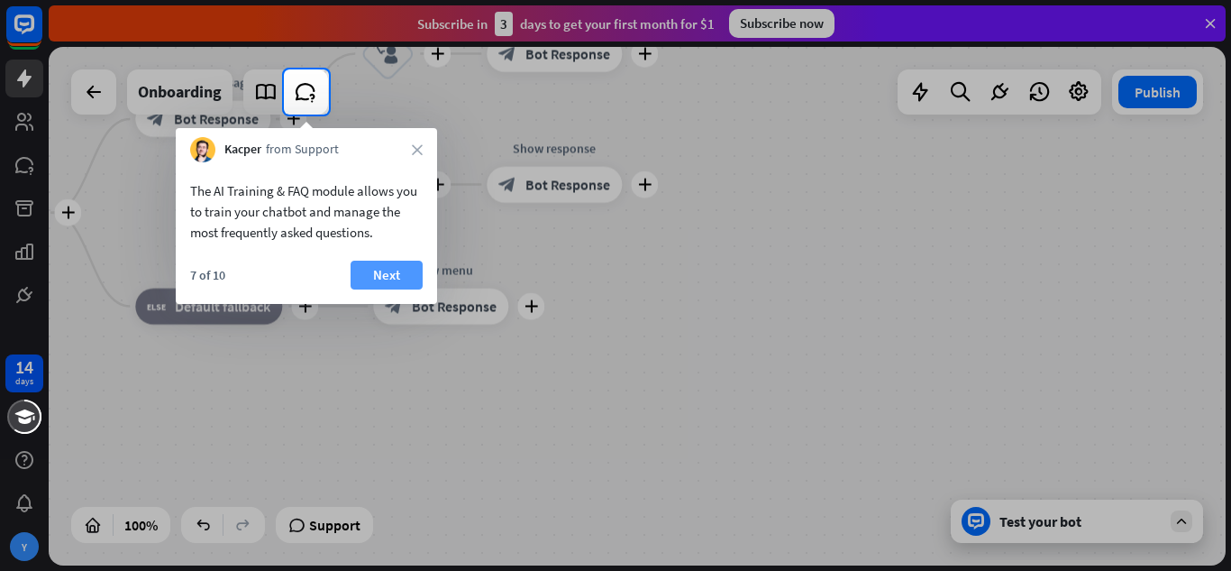
click at [399, 261] on button "Next" at bounding box center [387, 275] width 72 height 29
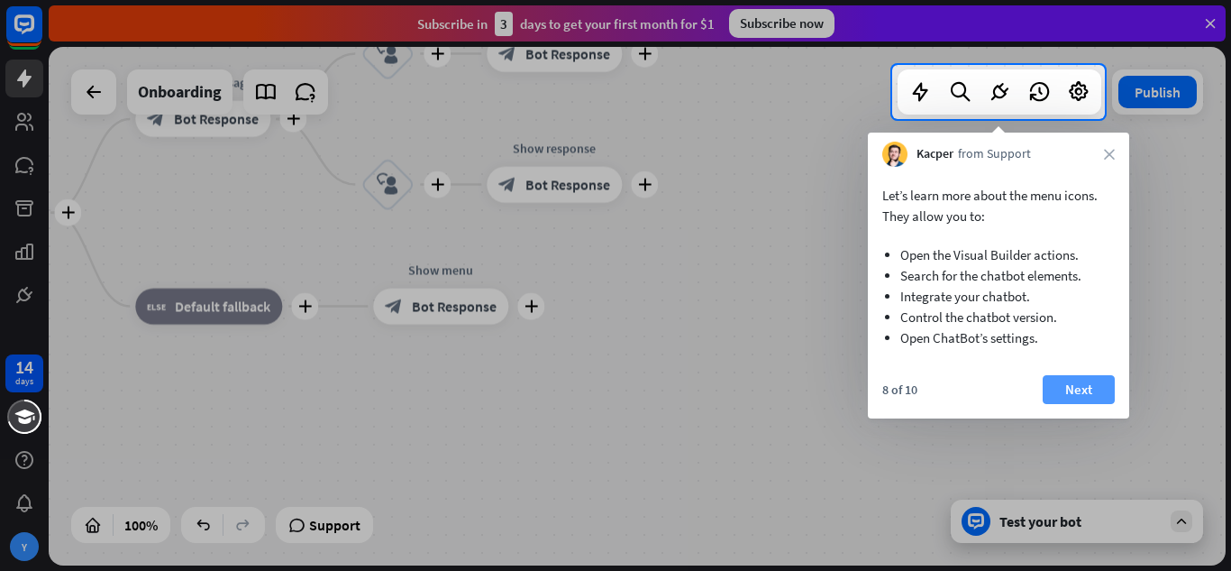
click at [1073, 380] on button "Next" at bounding box center [1079, 389] width 72 height 29
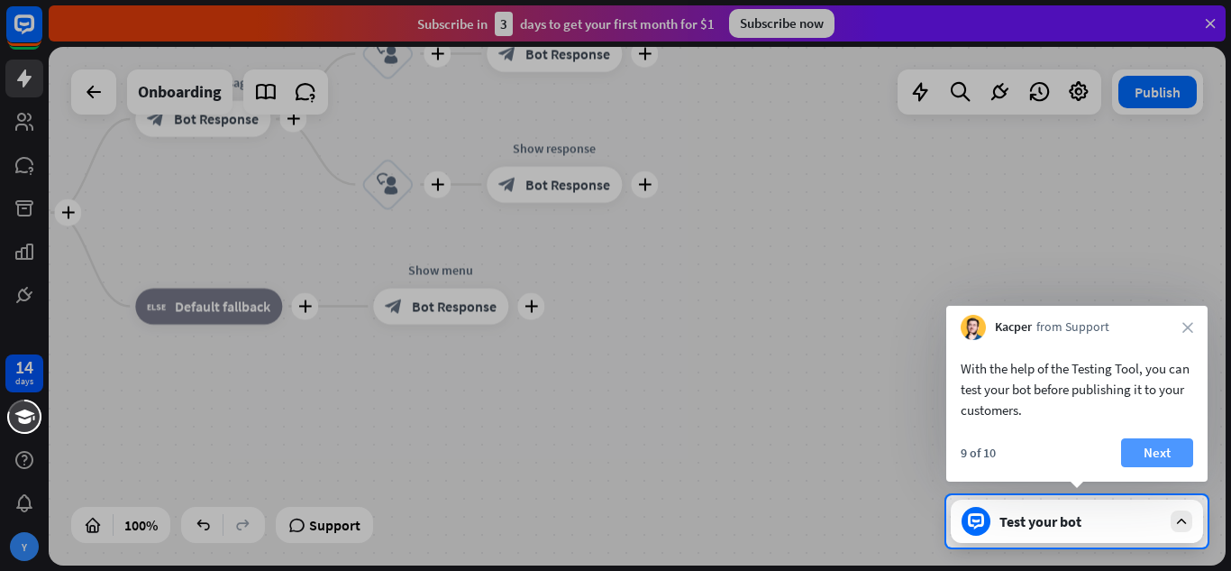
click at [1153, 458] on button "Next" at bounding box center [1157, 452] width 72 height 29
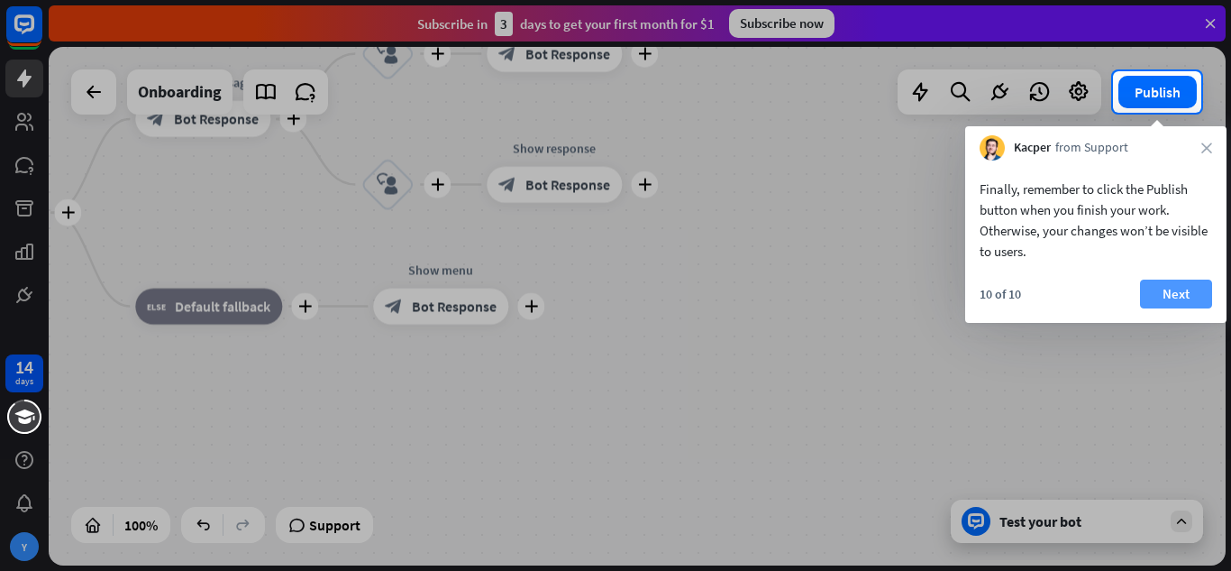
click at [1181, 292] on button "Next" at bounding box center [1176, 293] width 72 height 29
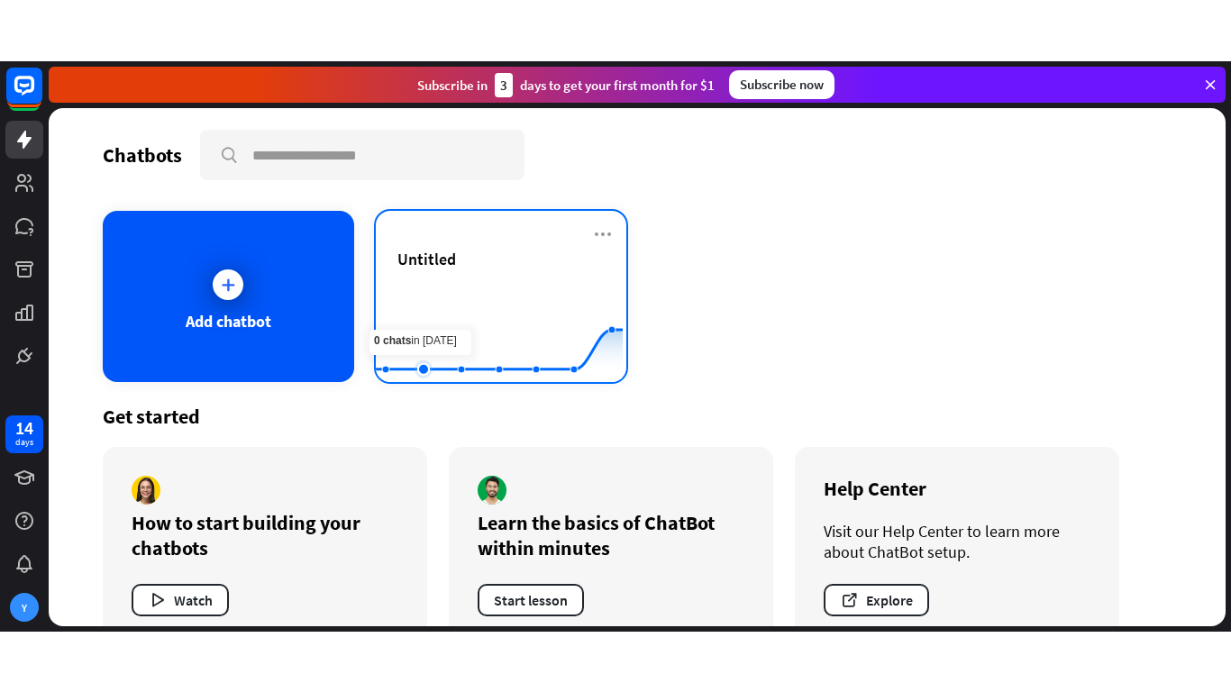
scroll to position [41, 0]
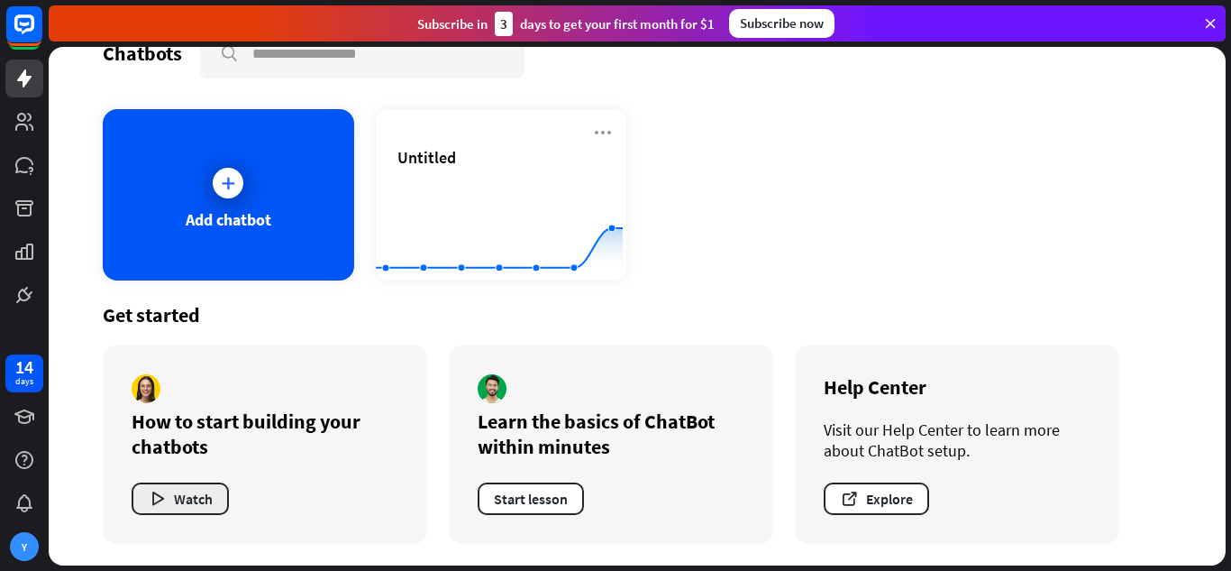
click at [197, 495] on button "Watch" at bounding box center [180, 498] width 97 height 32
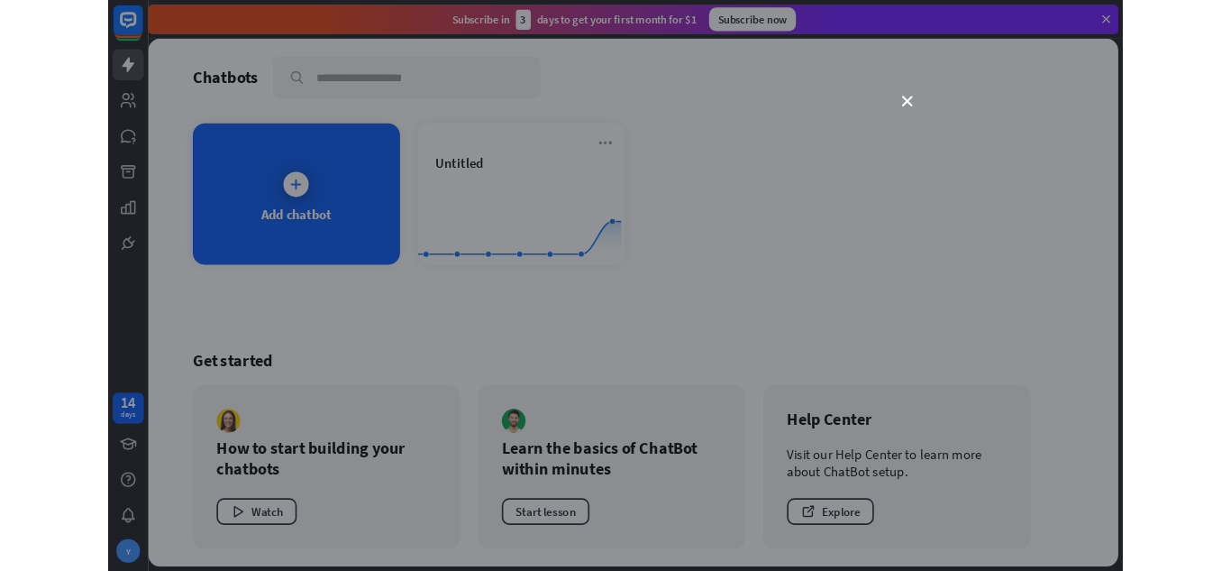
scroll to position [0, 0]
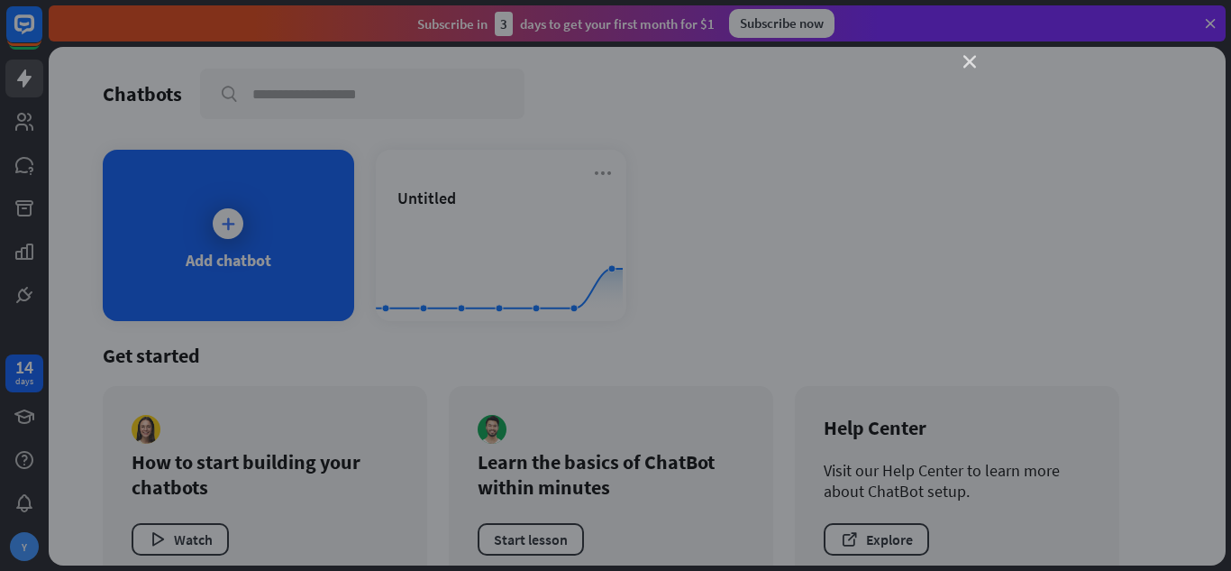
click at [965, 56] on icon "close" at bounding box center [970, 62] width 13 height 13
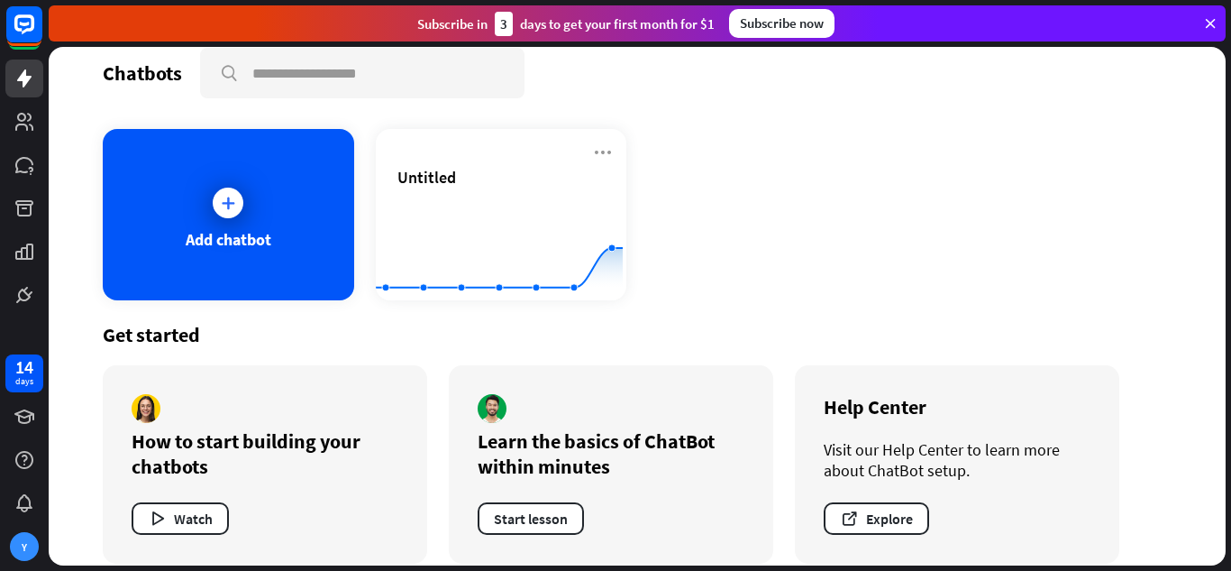
scroll to position [41, 0]
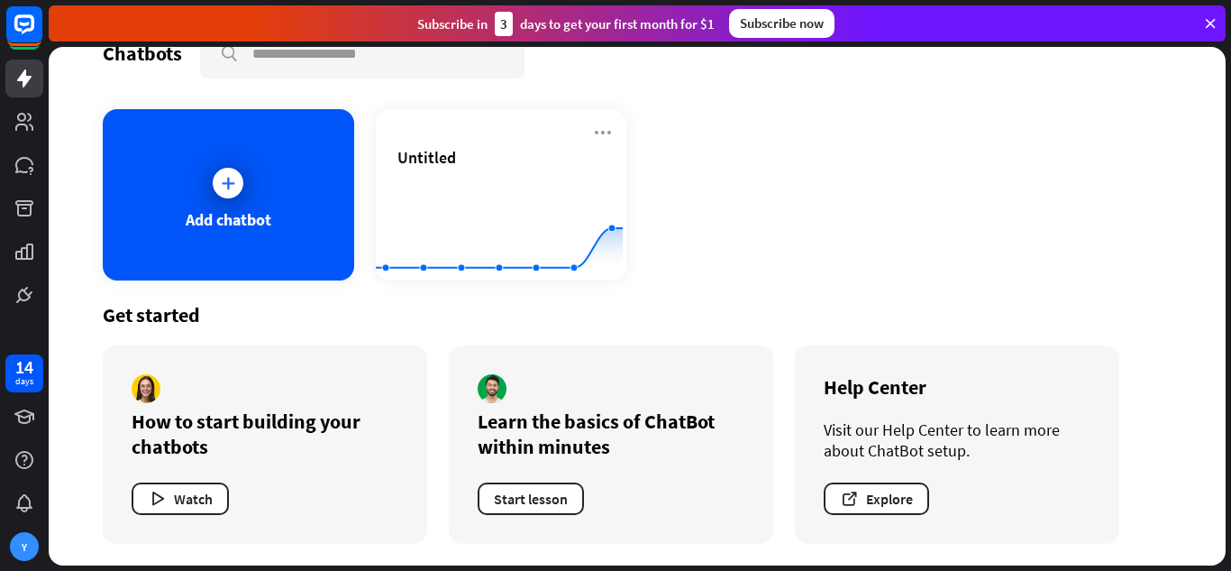
click at [561, 397] on div "Learn the basics of ChatBot within minutes Start lesson" at bounding box center [611, 444] width 325 height 198
click at [550, 520] on div "Learn the basics of ChatBot within minutes Start lesson" at bounding box center [611, 444] width 325 height 198
click at [563, 504] on button "Start lesson" at bounding box center [531, 498] width 106 height 32
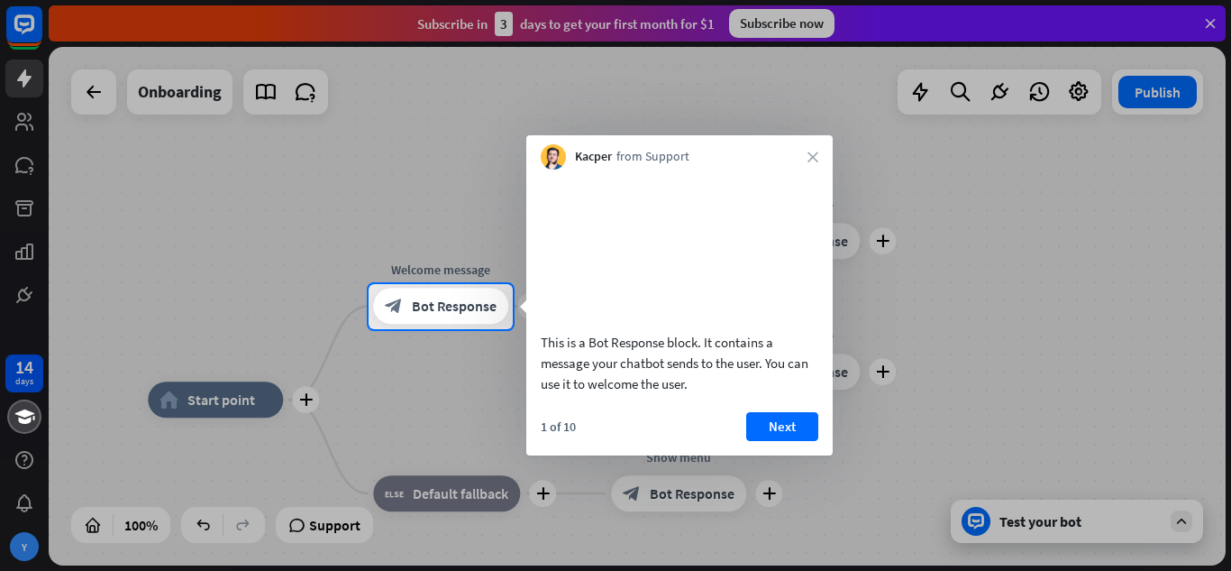
click at [974, 85] on div at bounding box center [615, 142] width 1231 height 284
click at [818, 164] on div "Kacper from Support close" at bounding box center [679, 152] width 306 height 34
click at [815, 159] on icon "close" at bounding box center [813, 156] width 11 height 11
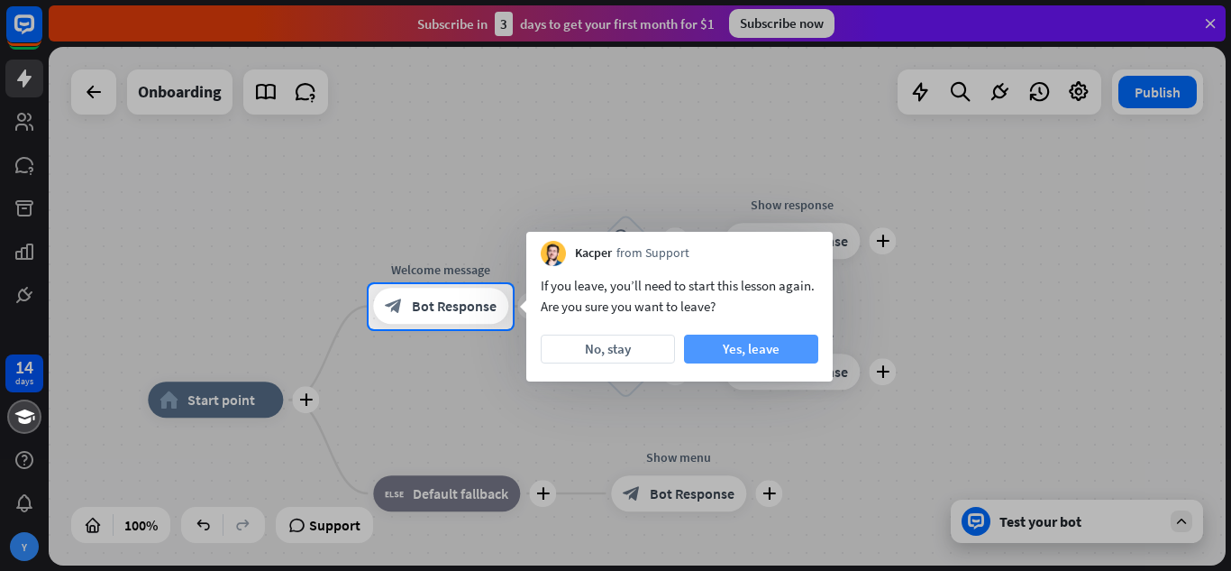
click at [714, 345] on button "Yes, leave" at bounding box center [751, 348] width 134 height 29
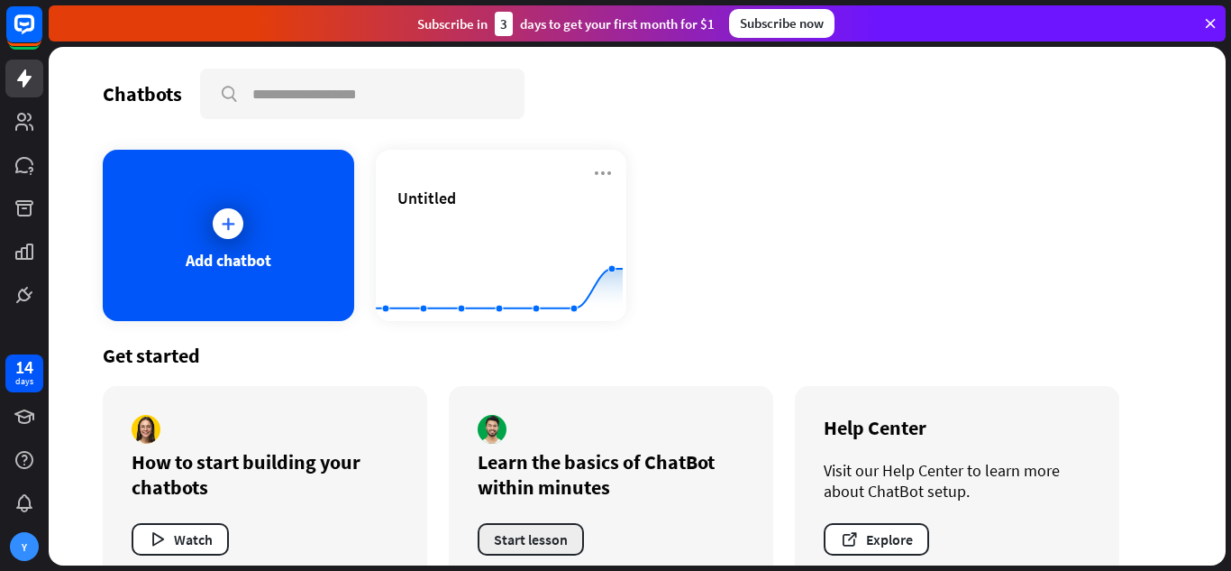
click at [542, 536] on button "Start lesson" at bounding box center [531, 539] width 106 height 32
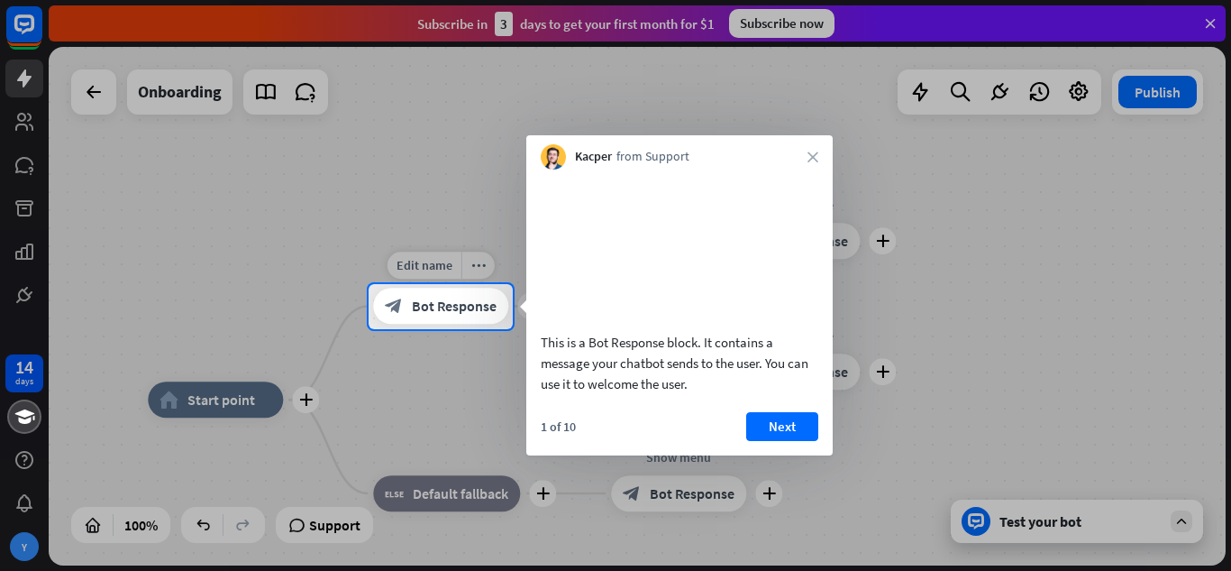
click at [436, 321] on div "block_bot_response Bot Response" at bounding box center [440, 306] width 135 height 36
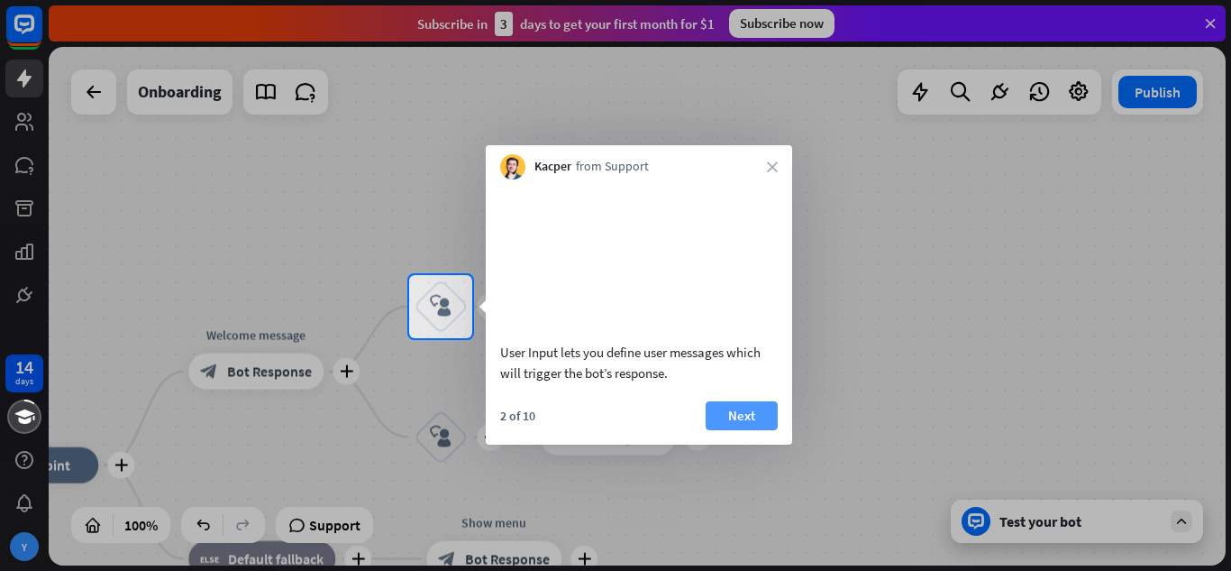
click at [727, 430] on button "Next" at bounding box center [742, 415] width 72 height 29
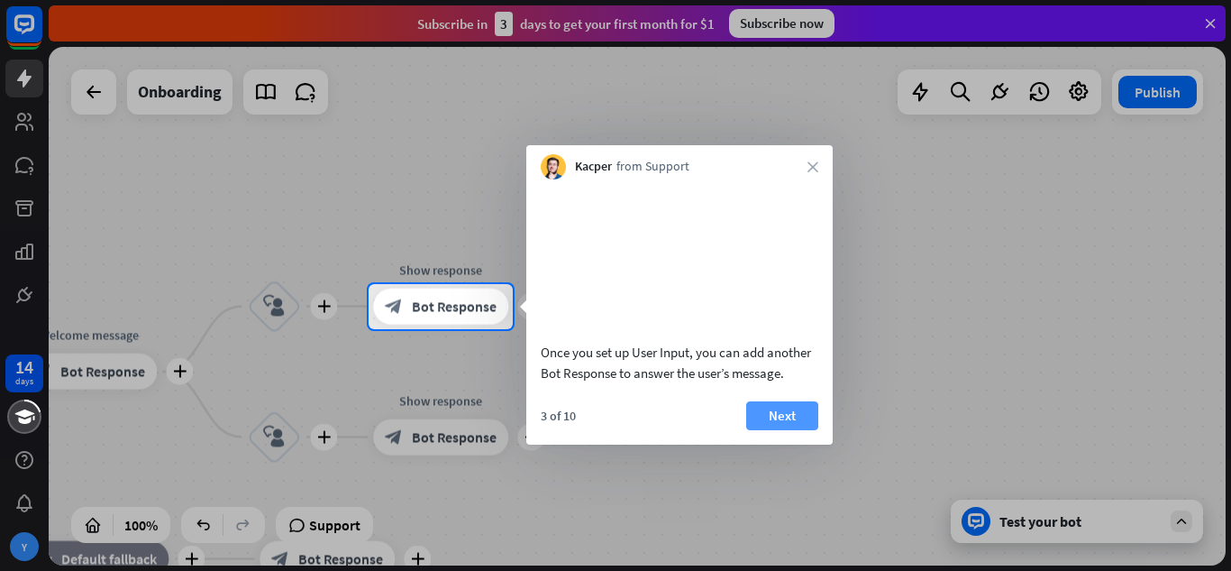
click at [780, 430] on button "Next" at bounding box center [782, 415] width 72 height 29
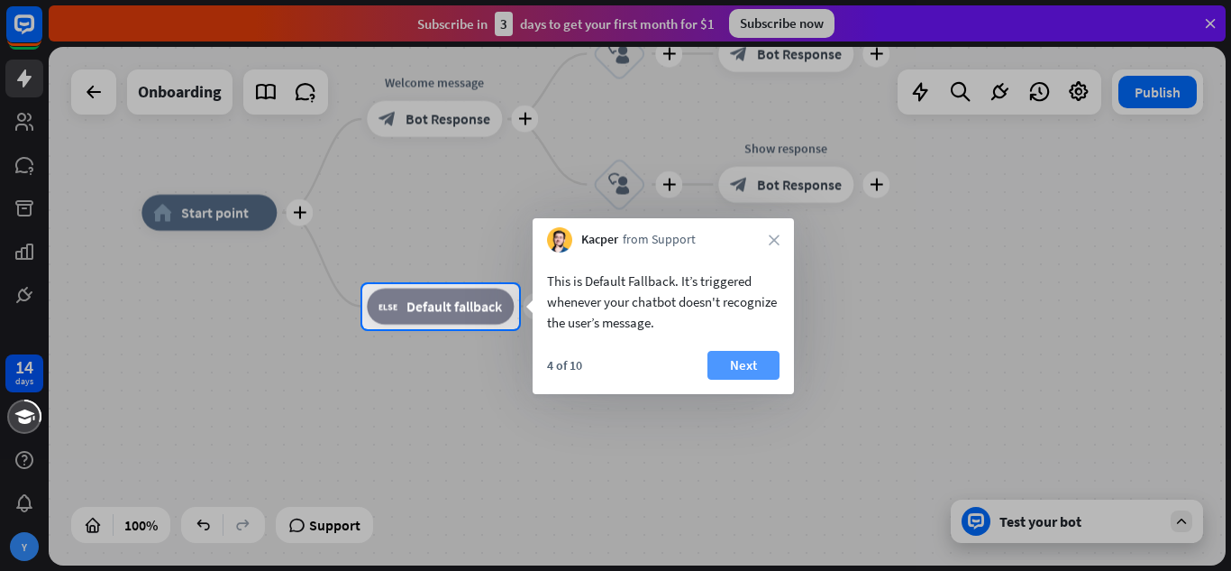
click at [753, 367] on button "Next" at bounding box center [744, 365] width 72 height 29
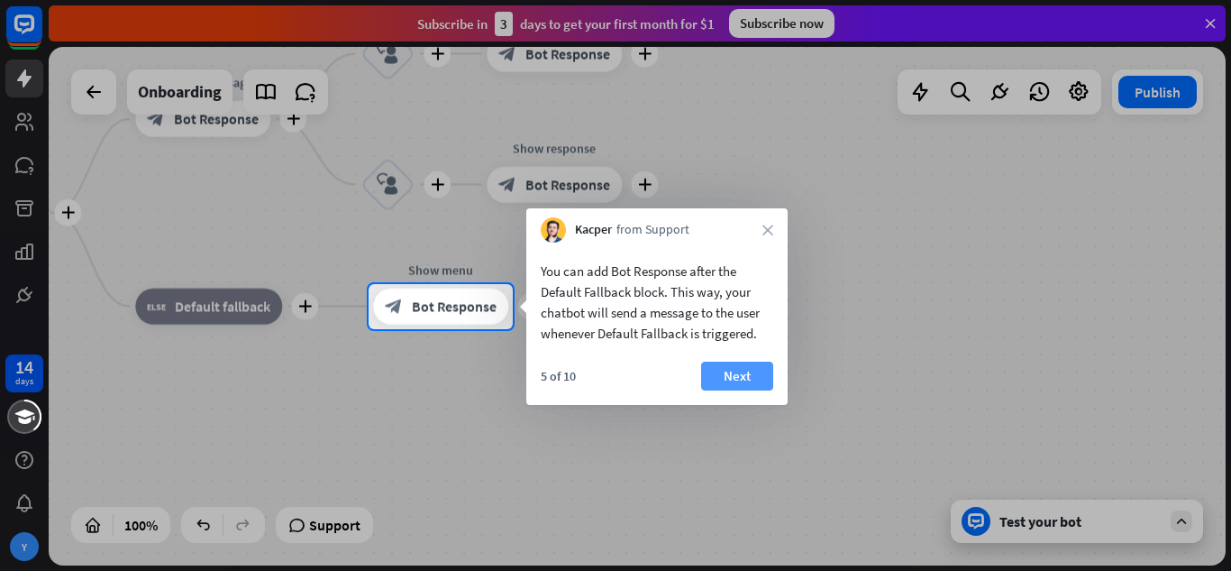
click at [753, 366] on button "Next" at bounding box center [737, 375] width 72 height 29
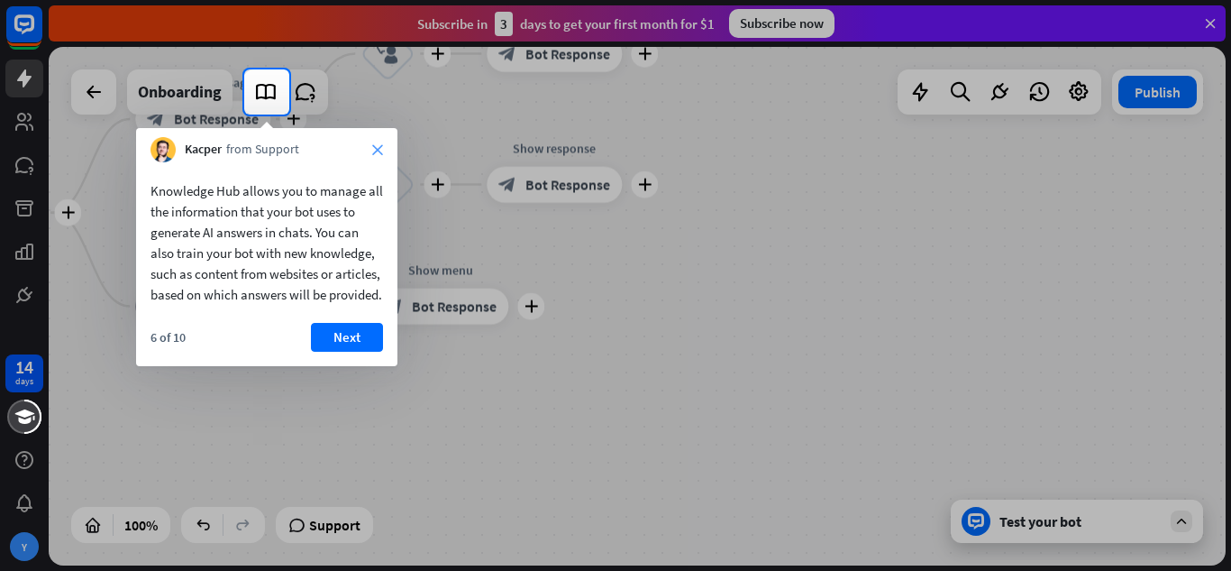
click at [379, 149] on icon "close" at bounding box center [377, 149] width 11 height 11
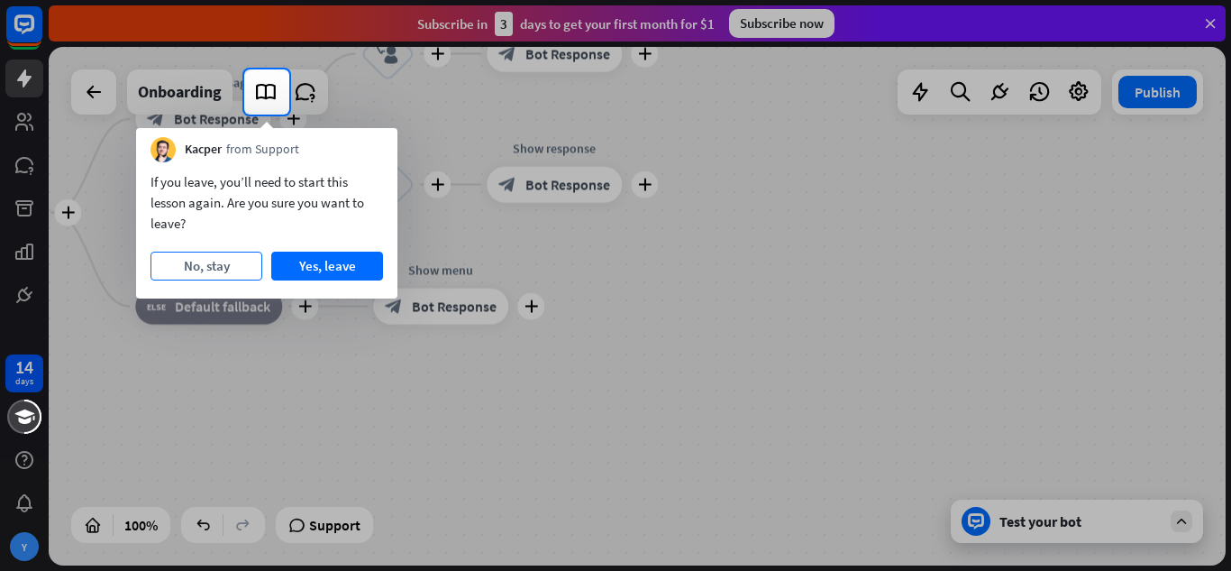
click at [224, 265] on button "No, stay" at bounding box center [207, 266] width 112 height 29
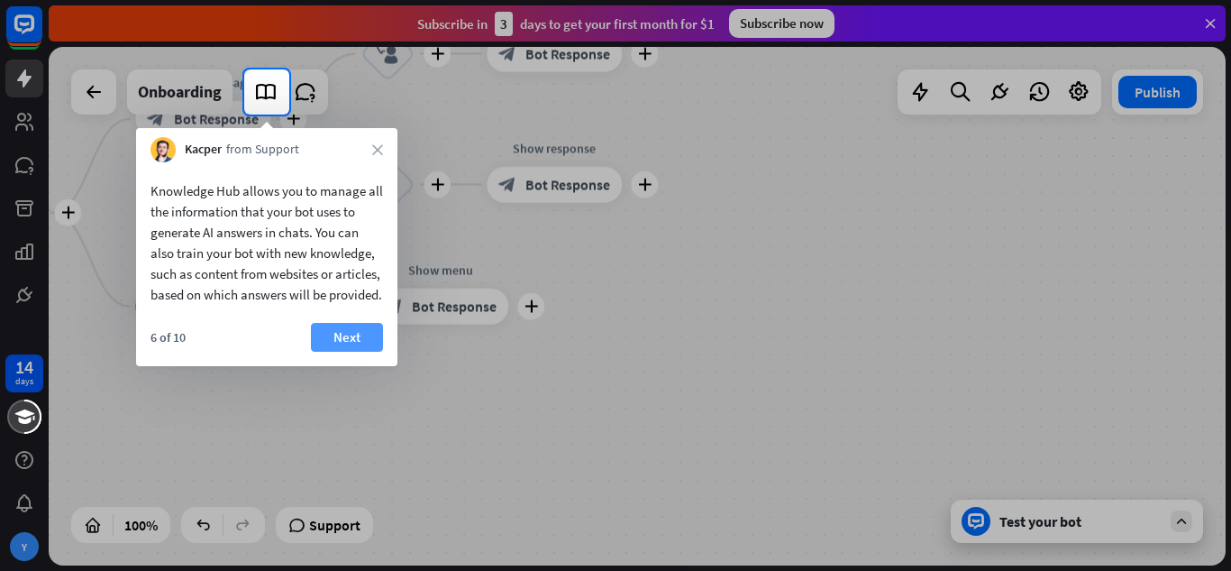
click at [343, 352] on button "Next" at bounding box center [347, 337] width 72 height 29
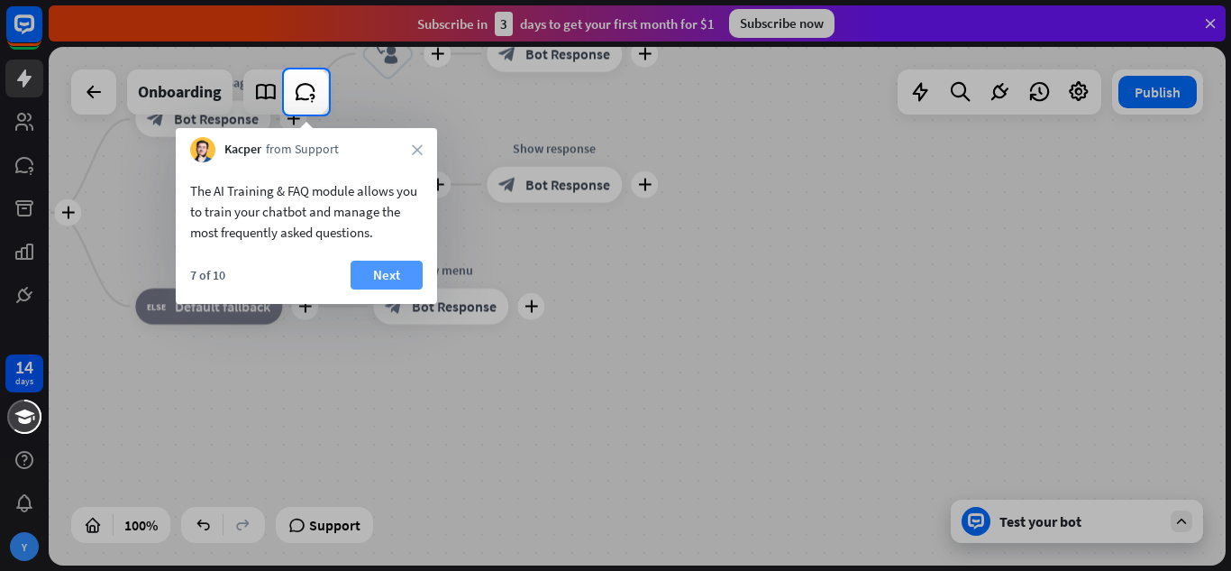
click at [361, 271] on button "Next" at bounding box center [387, 275] width 72 height 29
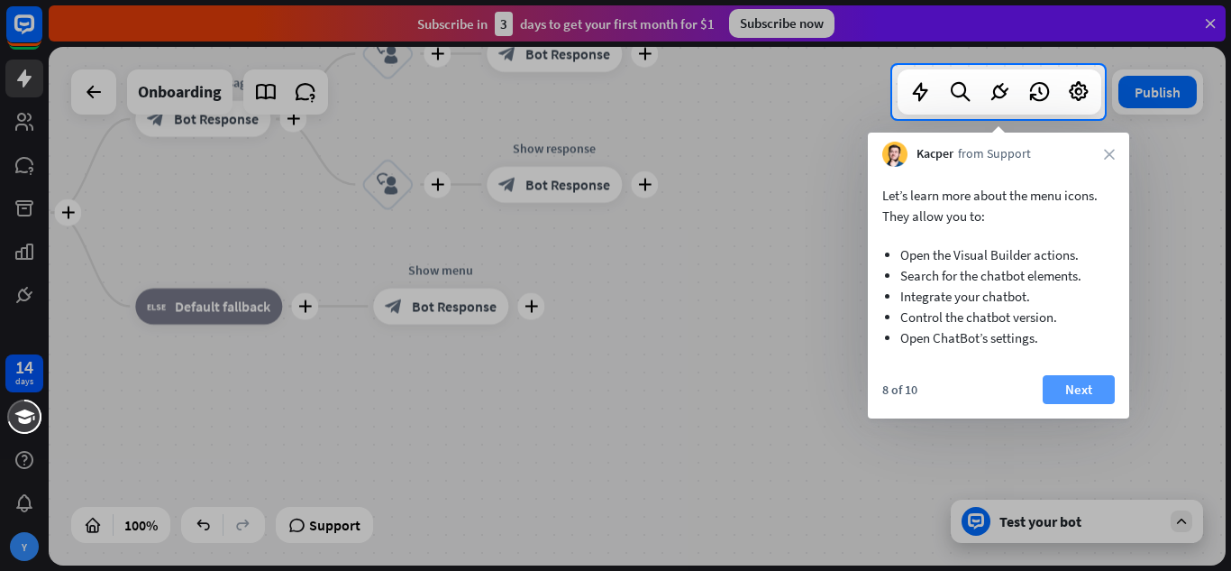
click at [1054, 387] on button "Next" at bounding box center [1079, 389] width 72 height 29
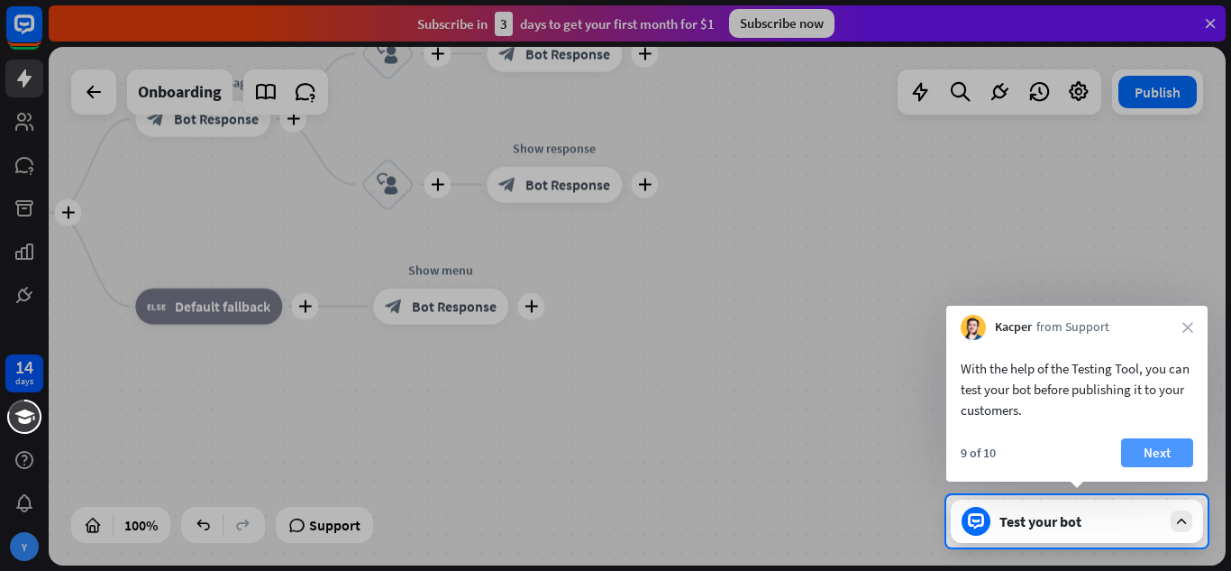
click at [1144, 443] on button "Next" at bounding box center [1157, 452] width 72 height 29
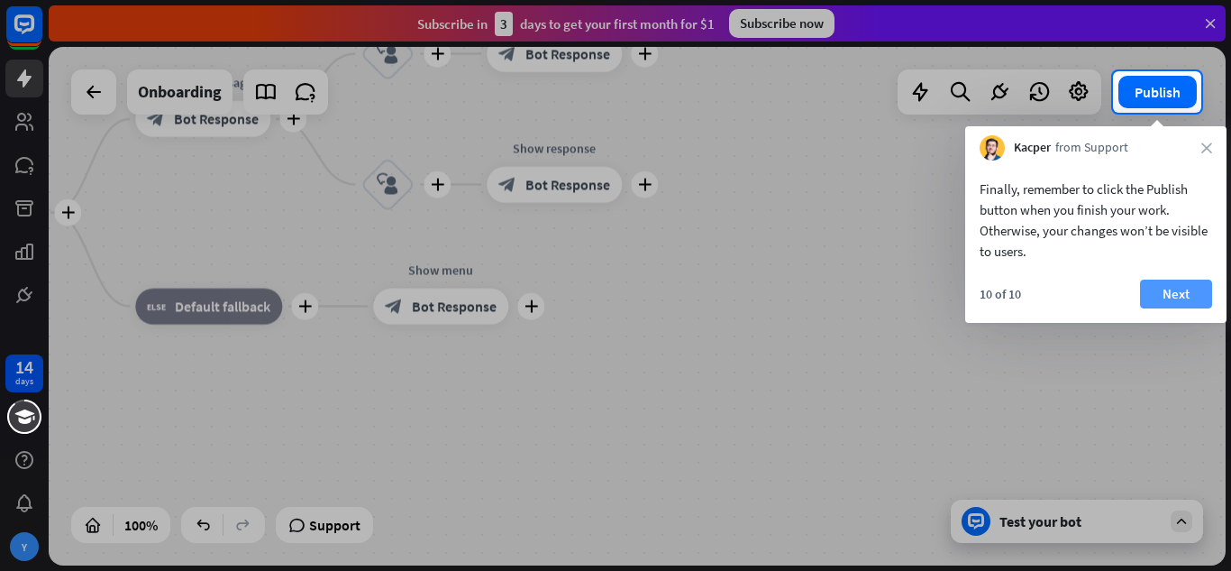
click at [1150, 288] on button "Next" at bounding box center [1176, 293] width 72 height 29
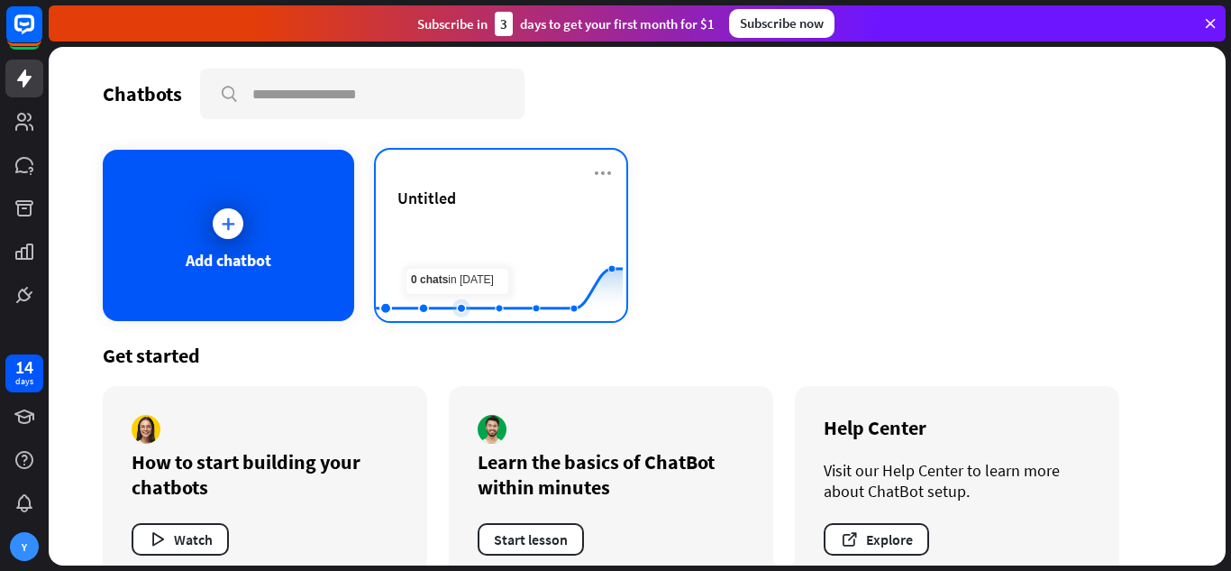
click at [494, 226] on rect at bounding box center [499, 276] width 247 height 113
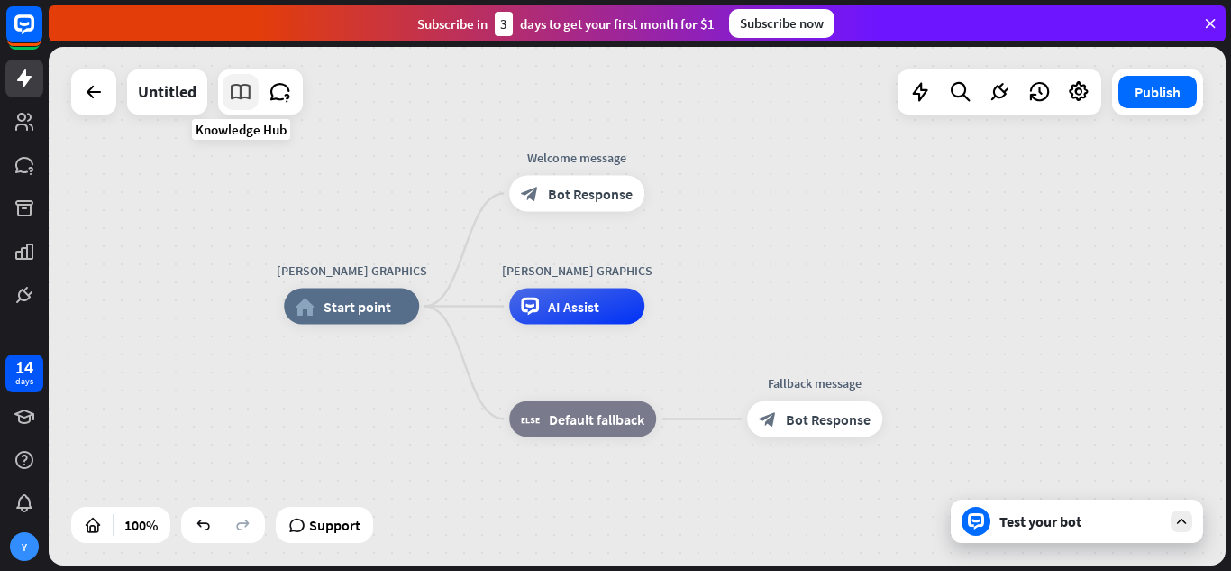
click at [254, 95] on link at bounding box center [241, 92] width 36 height 36
click at [41, 410] on link at bounding box center [24, 417] width 38 height 38
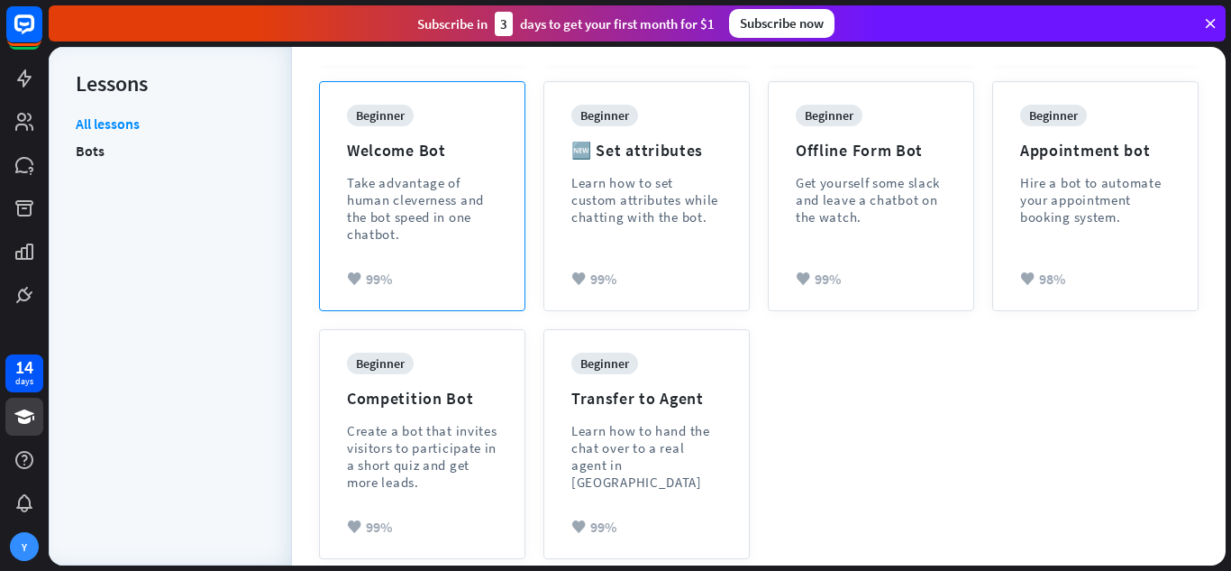
scroll to position [480, 0]
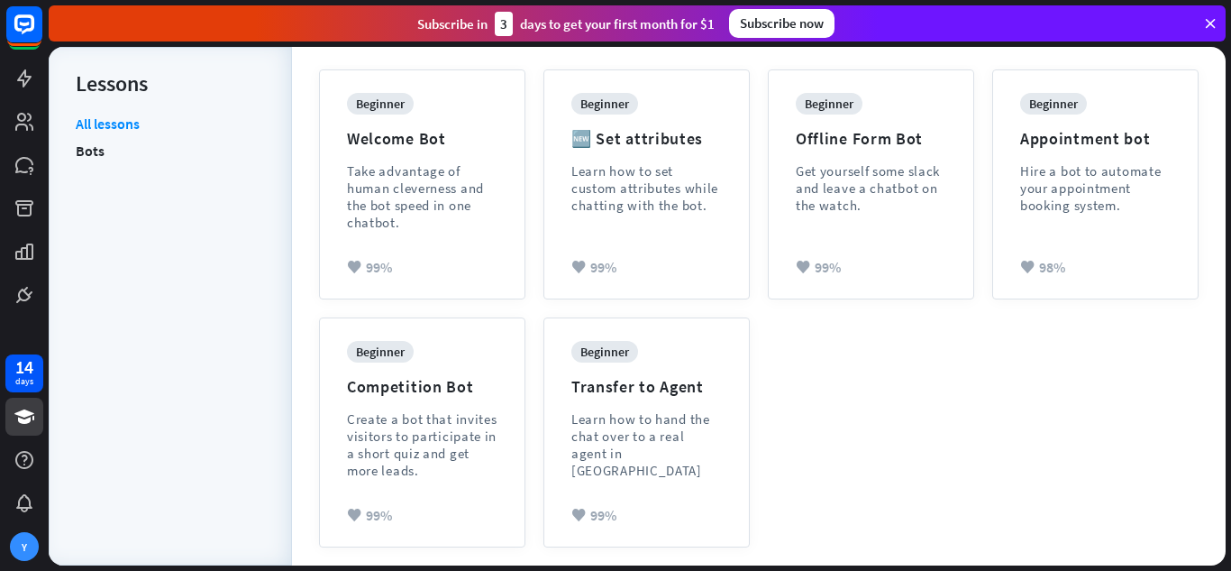
click at [114, 151] on li "Bots" at bounding box center [170, 150] width 189 height 27
click at [93, 151] on link "Bots" at bounding box center [90, 150] width 29 height 27
click at [128, 122] on link "All lessons" at bounding box center [108, 125] width 64 height 23
